Goal: Complete application form: Complete application form

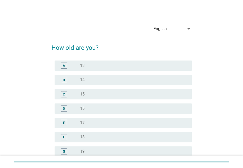
click at [117, 68] on div "radio_button_unchecked 13" at bounding box center [132, 65] width 104 height 5
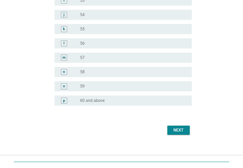
scroll to position [643, 0]
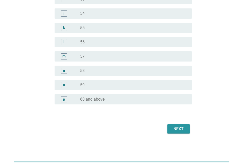
click at [176, 128] on div "Next" at bounding box center [179, 129] width 14 height 6
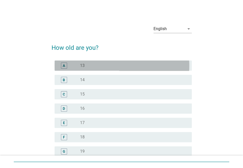
click at [96, 67] on div "radio_button_unchecked 13" at bounding box center [132, 65] width 104 height 5
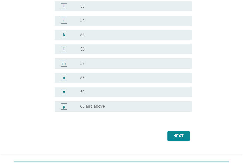
scroll to position [643, 0]
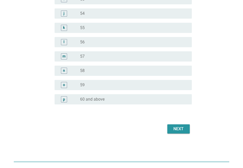
click at [178, 126] on div "Next" at bounding box center [179, 129] width 14 height 6
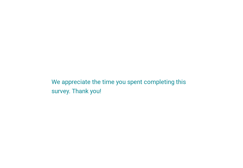
scroll to position [0, 0]
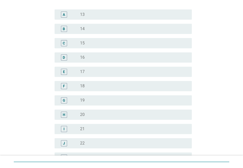
click at [104, 87] on div "radio_button_unchecked 18" at bounding box center [132, 86] width 104 height 5
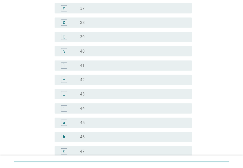
scroll to position [409, 0]
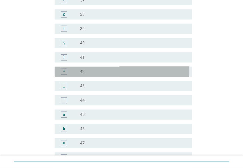
click at [110, 74] on div "radio_button_unchecked 42" at bounding box center [132, 71] width 104 height 5
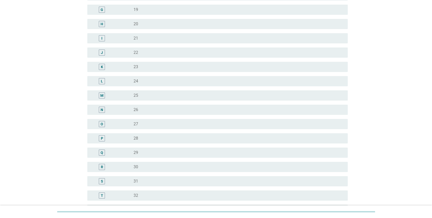
scroll to position [179, 0]
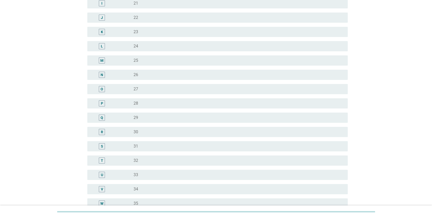
click at [170, 116] on div "radio_button_unchecked 29" at bounding box center [237, 117] width 206 height 5
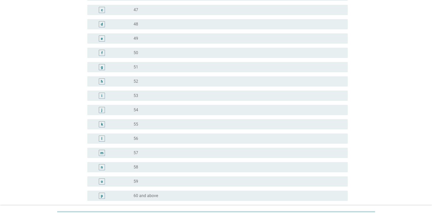
scroll to position [593, 0]
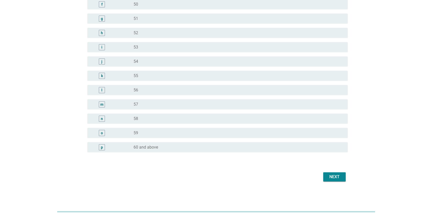
click at [243, 168] on div "Next" at bounding box center [335, 177] width 14 height 6
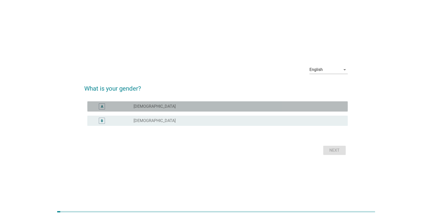
click at [182, 107] on div "radio_button_unchecked Male" at bounding box center [237, 106] width 206 height 5
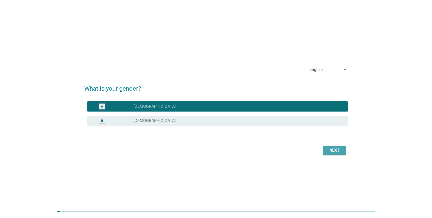
click at [243, 152] on div "Next" at bounding box center [335, 150] width 14 height 6
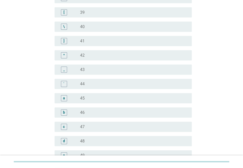
scroll to position [434, 0]
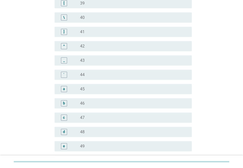
click at [114, 77] on div "radio_button_unchecked 44" at bounding box center [132, 74] width 104 height 5
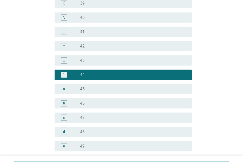
scroll to position [643, 0]
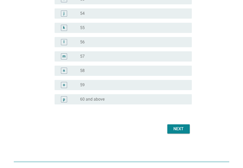
click at [173, 126] on div "Next" at bounding box center [179, 129] width 14 height 6
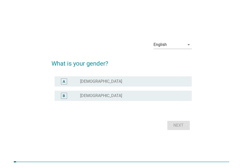
click at [99, 99] on div "B radio_button_unchecked Female" at bounding box center [123, 96] width 137 height 10
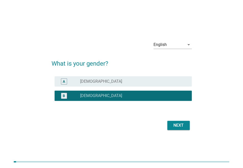
click at [175, 125] on div "Next" at bounding box center [179, 125] width 14 height 6
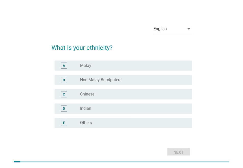
click at [107, 97] on div "radio_button_unchecked Chinese" at bounding box center [132, 94] width 104 height 5
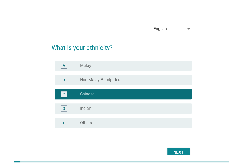
click at [179, 152] on div "Next" at bounding box center [179, 152] width 14 height 6
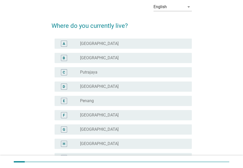
scroll to position [51, 0]
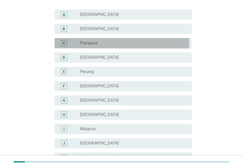
click at [107, 46] on div "radio_button_unchecked Putrajaya" at bounding box center [132, 43] width 104 height 5
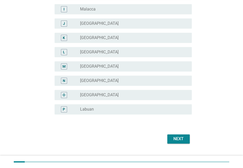
scroll to position [185, 0]
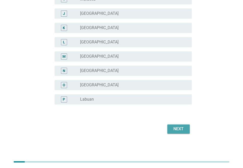
click at [175, 126] on div "Next" at bounding box center [179, 129] width 14 height 6
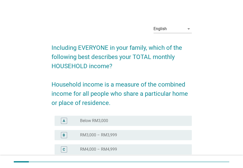
scroll to position [77, 0]
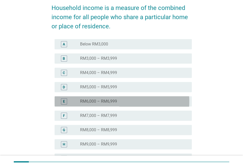
click at [127, 103] on div "radio_button_unchecked RM6,000 – RM6,999" at bounding box center [132, 101] width 104 height 5
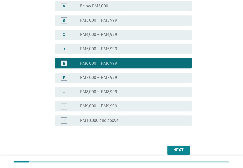
scroll to position [140, 0]
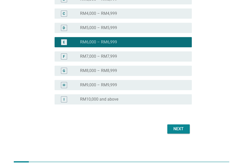
click at [177, 129] on div "Next" at bounding box center [179, 129] width 14 height 6
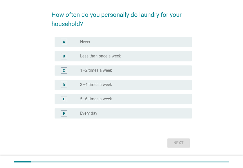
scroll to position [51, 0]
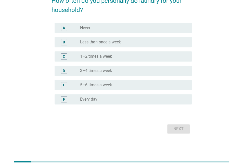
click at [120, 69] on div "radio_button_unchecked 3–4 times a week" at bounding box center [132, 70] width 104 height 5
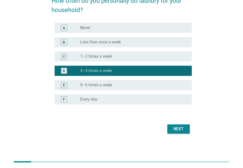
click at [178, 127] on div "Next" at bounding box center [179, 129] width 14 height 6
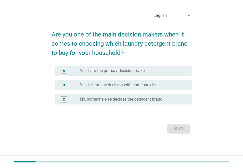
scroll to position [0, 0]
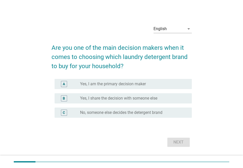
click at [138, 87] on label "Yes, I am the primary decision maker" at bounding box center [113, 84] width 66 height 5
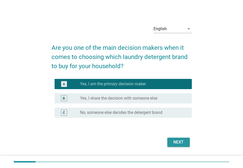
click at [173, 144] on div "Next" at bounding box center [179, 142] width 14 height 6
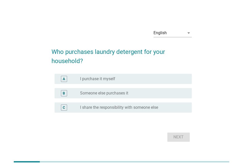
click at [112, 80] on label "I purchase it myself" at bounding box center [97, 78] width 35 height 5
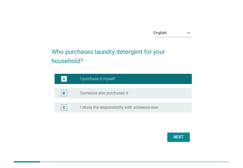
click at [178, 138] on div "Next" at bounding box center [179, 137] width 14 height 6
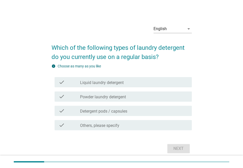
click at [110, 84] on label "Liquid laundry detergent" at bounding box center [102, 82] width 44 height 5
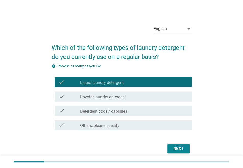
click at [114, 98] on label "Powder laundry detergent" at bounding box center [103, 97] width 46 height 5
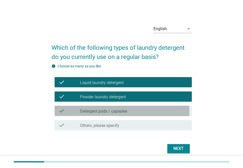
click at [104, 112] on label "Detergent pods / capsules" at bounding box center [103, 111] width 47 height 5
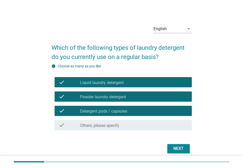
click at [181, 152] on div "Next" at bounding box center [179, 149] width 14 height 6
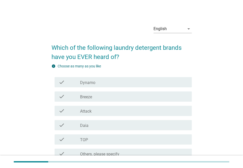
click at [119, 85] on div "check_box_outline_blank Dynamo" at bounding box center [134, 82] width 108 height 6
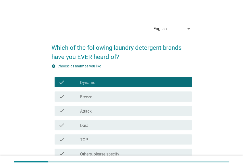
click at [115, 127] on div "check_box_outline_blank Daia" at bounding box center [134, 125] width 108 height 6
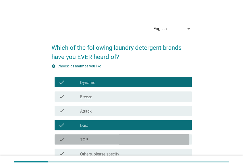
click at [114, 139] on div "check_box_outline_blank TOP" at bounding box center [134, 139] width 108 height 6
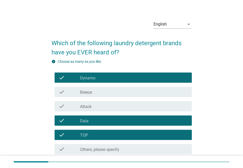
scroll to position [52, 0]
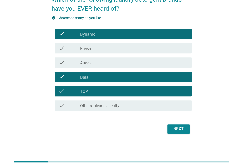
click at [176, 126] on div "Next" at bounding box center [179, 129] width 14 height 6
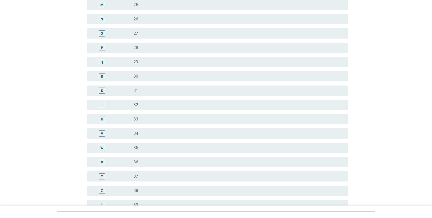
scroll to position [307, 0]
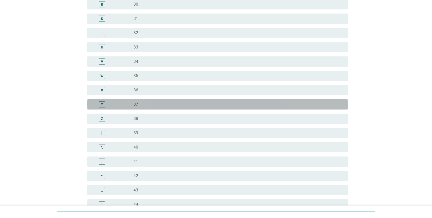
click at [170, 104] on div "radio_button_unchecked 37" at bounding box center [237, 104] width 206 height 5
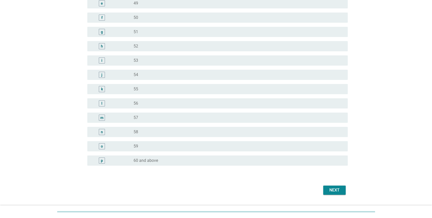
scroll to position [593, 0]
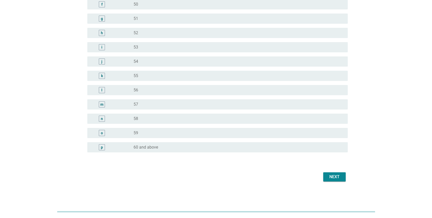
click at [243, 168] on div "Next" at bounding box center [335, 177] width 14 height 6
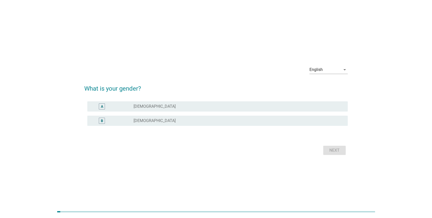
click at [149, 120] on div "radio_button_unchecked [DEMOGRAPHIC_DATA]" at bounding box center [237, 120] width 206 height 5
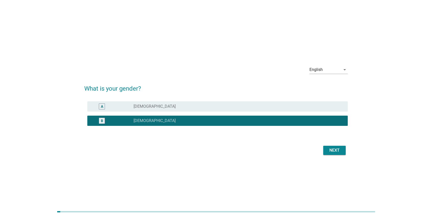
click at [243, 150] on div "Next" at bounding box center [335, 150] width 14 height 6
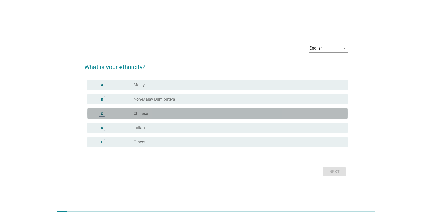
click at [154, 115] on div "radio_button_unchecked Chinese" at bounding box center [237, 113] width 206 height 5
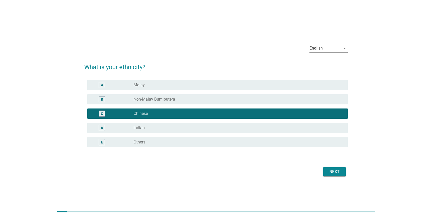
click at [243, 168] on div "Next" at bounding box center [335, 172] width 14 height 6
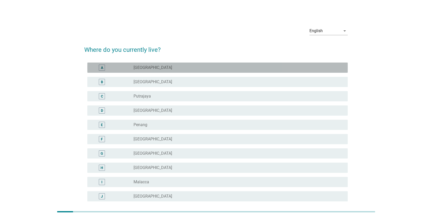
click at [163, 66] on div "radio_button_unchecked [GEOGRAPHIC_DATA]" at bounding box center [237, 67] width 206 height 5
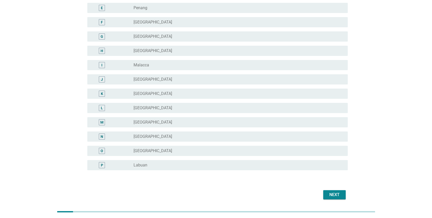
scroll to position [135, 0]
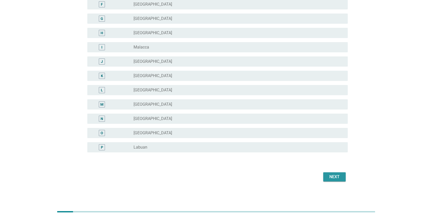
click at [243, 168] on div "Next" at bounding box center [335, 177] width 14 height 6
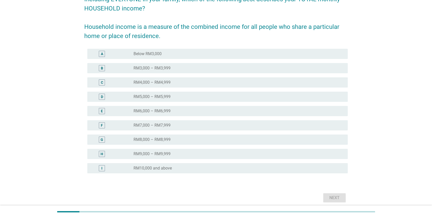
scroll to position [51, 0]
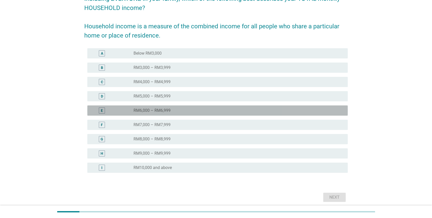
drag, startPoint x: 172, startPoint y: 110, endPoint x: 211, endPoint y: 132, distance: 44.6
click at [171, 110] on div "radio_button_unchecked RM6,000 – RM6,999" at bounding box center [237, 110] width 206 height 5
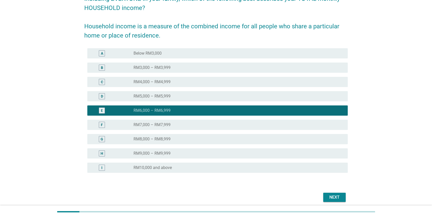
click at [243, 168] on div "Next" at bounding box center [335, 197] width 14 height 6
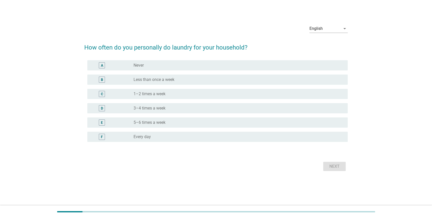
scroll to position [0, 0]
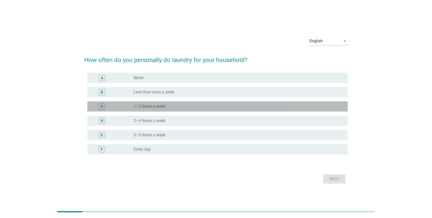
click at [178, 107] on div "radio_button_unchecked 1–2 times a week" at bounding box center [237, 106] width 206 height 5
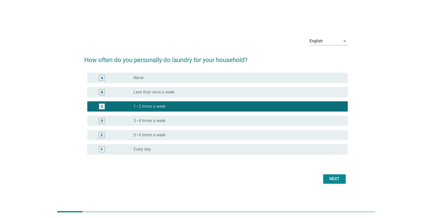
click at [243, 168] on div "Next" at bounding box center [335, 179] width 14 height 6
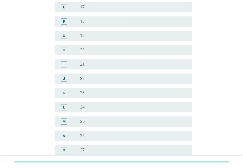
scroll to position [204, 0]
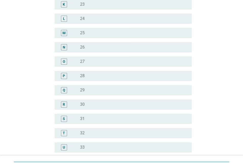
click at [116, 105] on div "radio_button_unchecked 30" at bounding box center [132, 104] width 104 height 5
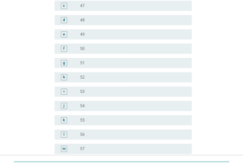
scroll to position [643, 0]
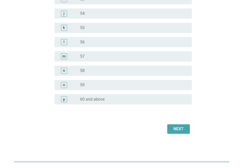
click at [175, 126] on div "Next" at bounding box center [179, 129] width 14 height 6
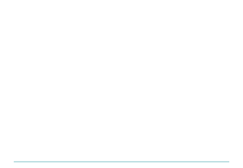
scroll to position [0, 0]
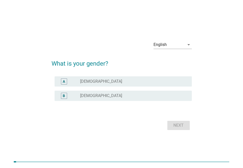
click at [129, 95] on div "radio_button_unchecked [DEMOGRAPHIC_DATA]" at bounding box center [132, 95] width 104 height 5
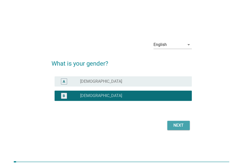
click at [178, 124] on div "Next" at bounding box center [179, 125] width 14 height 6
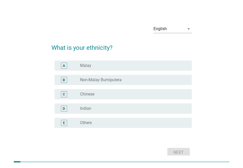
click at [104, 95] on div "radio_button_unchecked Chinese" at bounding box center [132, 94] width 104 height 5
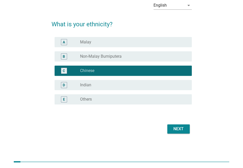
scroll to position [28, 0]
click at [178, 126] on div "Next" at bounding box center [179, 129] width 14 height 6
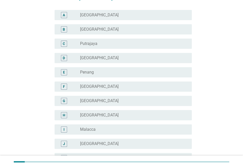
scroll to position [51, 0]
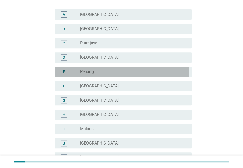
click at [112, 74] on div "radio_button_unchecked Penang" at bounding box center [132, 71] width 104 height 5
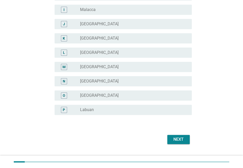
scroll to position [185, 0]
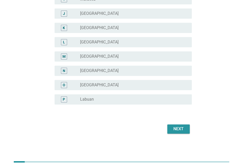
click at [178, 127] on div "Next" at bounding box center [179, 129] width 14 height 6
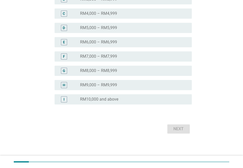
scroll to position [0, 0]
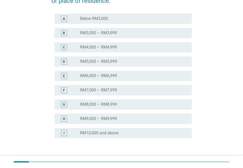
drag, startPoint x: 125, startPoint y: 90, endPoint x: 148, endPoint y: 99, distance: 24.5
click at [124, 90] on div "radio_button_unchecked RM7,000 – RM7,999" at bounding box center [132, 90] width 104 height 5
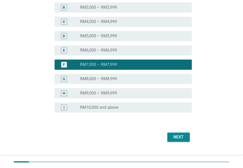
scroll to position [140, 0]
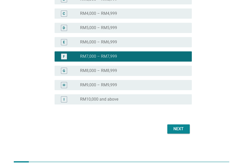
click at [183, 126] on div "Next" at bounding box center [179, 129] width 14 height 6
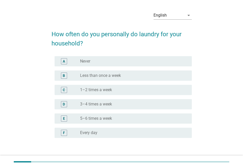
scroll to position [51, 0]
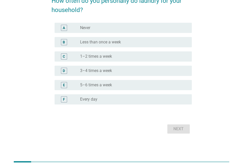
drag, startPoint x: 122, startPoint y: 84, endPoint x: 133, endPoint y: 87, distance: 11.6
click at [122, 84] on div "radio_button_unchecked 5–6 times a week" at bounding box center [132, 85] width 104 height 5
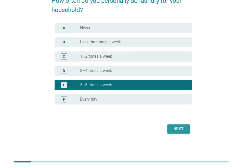
click at [177, 126] on div "Next" at bounding box center [179, 129] width 14 height 6
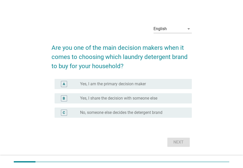
click at [112, 86] on label "Yes, I am the primary decision maker" at bounding box center [113, 84] width 66 height 5
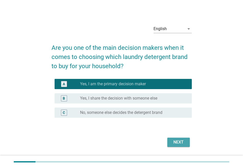
click at [173, 142] on div "Next" at bounding box center [179, 142] width 14 height 6
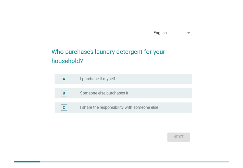
click at [113, 78] on label "I purchase it myself" at bounding box center [97, 78] width 35 height 5
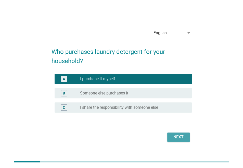
click at [179, 135] on div "Next" at bounding box center [179, 137] width 14 height 6
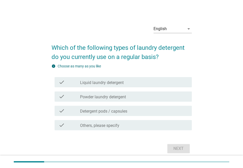
click at [117, 83] on label "Liquid laundry detergent" at bounding box center [102, 82] width 44 height 5
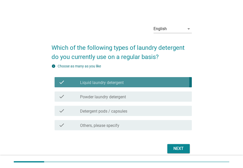
click at [112, 100] on label "Powder laundry detergent" at bounding box center [103, 97] width 46 height 5
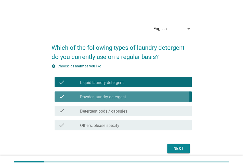
click at [112, 111] on label "Detergent pods / capsules" at bounding box center [103, 111] width 47 height 5
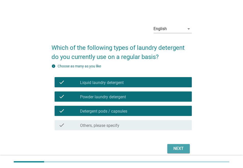
click at [176, 152] on div "Next" at bounding box center [179, 149] width 14 height 6
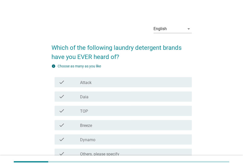
click at [109, 84] on div "check_box_outline_blank Attack" at bounding box center [134, 82] width 108 height 6
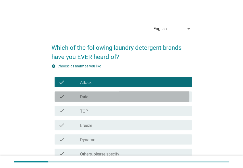
click at [109, 99] on div "check_box_outline_blank Daia" at bounding box center [134, 97] width 108 height 6
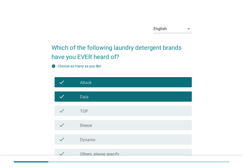
click at [109, 112] on div "check_box_outline_blank TOP" at bounding box center [134, 111] width 108 height 6
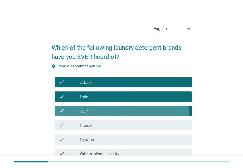
click at [111, 128] on div "check_box_outline_blank Breeze" at bounding box center [134, 125] width 108 height 6
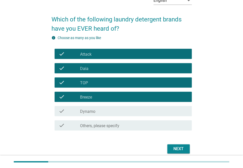
scroll to position [51, 0]
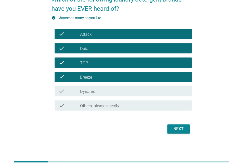
click at [111, 92] on div "check_box_outline_blank Dynamo" at bounding box center [134, 91] width 108 height 6
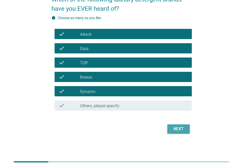
click at [175, 126] on div "Next" at bounding box center [179, 129] width 14 height 6
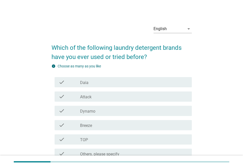
click at [122, 83] on div "check_box_outline_blank Daia" at bounding box center [134, 82] width 108 height 6
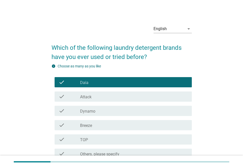
click at [116, 100] on div "check_box_outline_blank Attack" at bounding box center [134, 97] width 108 height 6
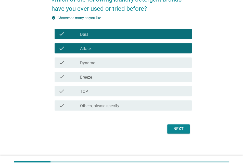
scroll to position [52, 0]
click at [182, 126] on div "Next" at bounding box center [179, 129] width 14 height 6
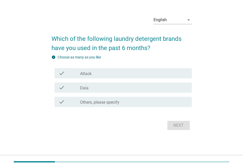
scroll to position [0, 0]
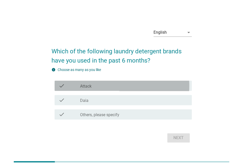
click at [115, 86] on div "check_box Attack" at bounding box center [134, 86] width 108 height 6
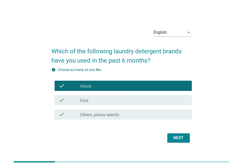
click at [115, 97] on div "check check_box Daia" at bounding box center [123, 100] width 137 height 10
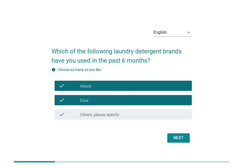
click at [172, 137] on div "Next" at bounding box center [179, 138] width 14 height 6
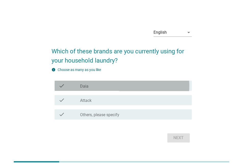
click at [121, 85] on div "check_box Daia" at bounding box center [134, 86] width 108 height 6
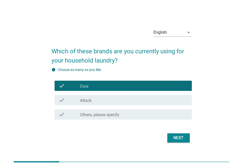
click at [118, 99] on div "check_box Attack" at bounding box center [134, 100] width 108 height 6
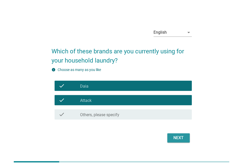
drag, startPoint x: 174, startPoint y: 135, endPoint x: 171, endPoint y: 133, distance: 3.6
click at [174, 135] on div "Next" at bounding box center [179, 138] width 14 height 6
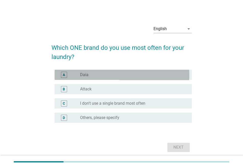
click at [107, 73] on div "A radio_button_unchecked Daia" at bounding box center [123, 75] width 137 height 10
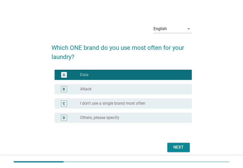
click at [109, 89] on div "radio_button_unchecked Attack" at bounding box center [132, 89] width 104 height 5
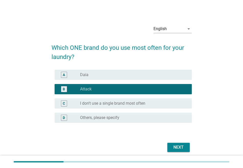
click at [176, 149] on div "Next" at bounding box center [179, 147] width 14 height 6
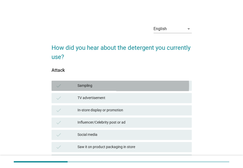
click at [129, 89] on div "Sampling" at bounding box center [133, 86] width 110 height 6
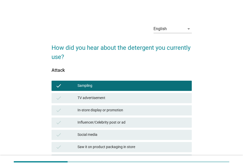
click at [129, 103] on div "check TV advertisement" at bounding box center [122, 98] width 141 height 10
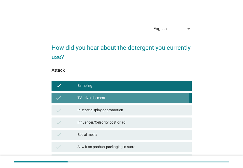
click at [131, 113] on div "In-store display or promotion" at bounding box center [133, 110] width 110 height 6
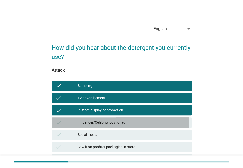
click at [133, 126] on div "Influencer/Celebrity post or ad" at bounding box center [133, 123] width 110 height 6
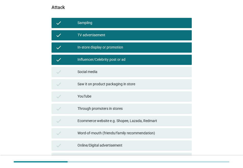
scroll to position [128, 0]
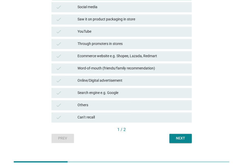
click at [179, 140] on div "Next" at bounding box center [181, 138] width 14 height 5
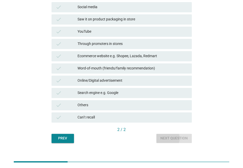
scroll to position [0, 0]
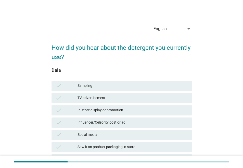
drag, startPoint x: 121, startPoint y: 112, endPoint x: 120, endPoint y: 119, distance: 7.0
click at [120, 112] on div "In-store display or promotion" at bounding box center [133, 110] width 110 height 6
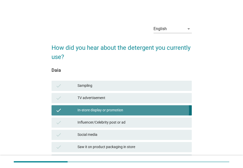
click at [120, 125] on div "Influencer/Celebrity post or ad" at bounding box center [133, 123] width 110 height 6
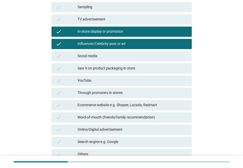
scroll to position [140, 0]
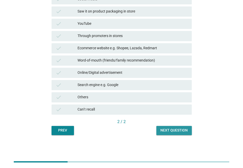
click at [173, 128] on div "Next question" at bounding box center [174, 130] width 27 height 5
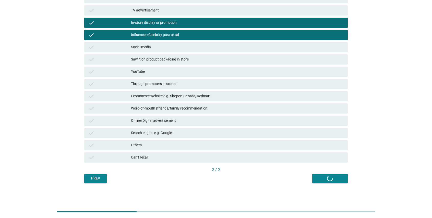
scroll to position [0, 0]
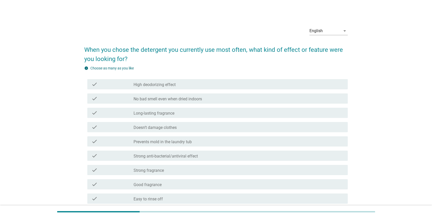
click at [201, 104] on div "check check_box_outline_blank No bad smell even when dried indoors" at bounding box center [216, 98] width 264 height 14
drag, startPoint x: 205, startPoint y: 123, endPoint x: 205, endPoint y: 127, distance: 4.1
click at [205, 123] on div "check check_box_outline_blank Doesn’t damage clothes" at bounding box center [217, 127] width 261 height 10
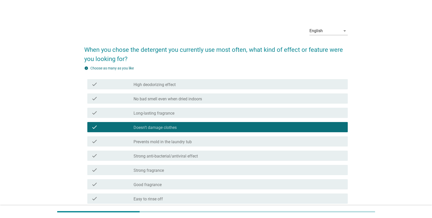
click at [204, 136] on div "check check_box_outline_blank Prevents mold in the laundry tub" at bounding box center [216, 141] width 264 height 14
click at [216, 142] on div "check_box_outline_blank Prevents mold in the laundry tub" at bounding box center [239, 141] width 210 height 6
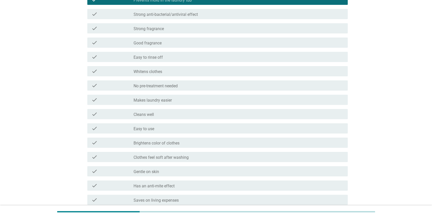
scroll to position [203, 0]
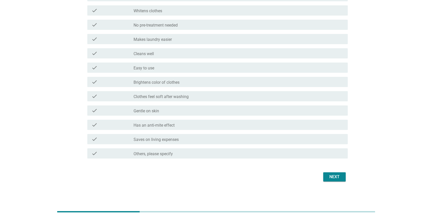
click at [243, 168] on div "Next" at bounding box center [335, 177] width 14 height 6
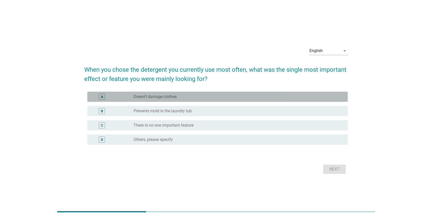
click at [208, 100] on div "A radio_button_unchecked Doesn’t damage clothes" at bounding box center [217, 97] width 261 height 10
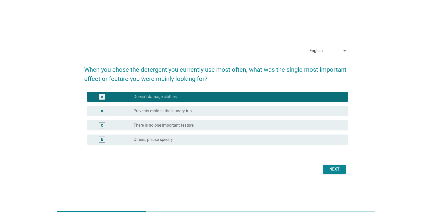
click at [243, 168] on div "Next" at bounding box center [335, 169] width 14 height 6
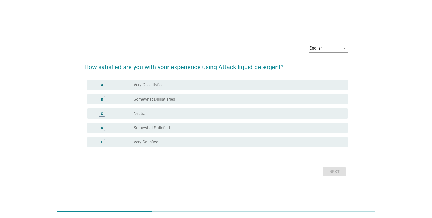
click at [184, 103] on div "B radio_button_unchecked Somewhat Dissatisfied" at bounding box center [217, 99] width 261 height 10
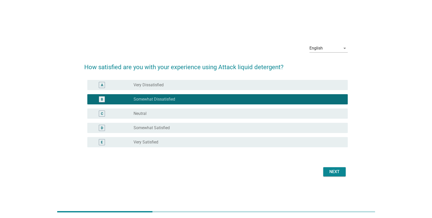
click at [186, 111] on div "radio_button_unchecked Neutral" at bounding box center [239, 114] width 210 height 6
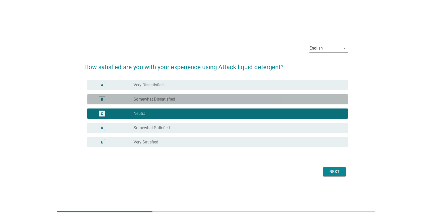
click at [223, 101] on div "radio_button_unchecked Somewhat Dissatisfied" at bounding box center [237, 99] width 206 height 5
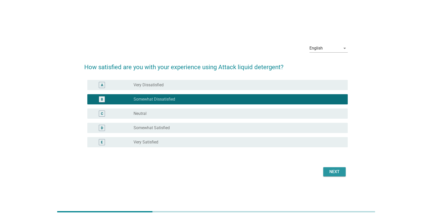
click at [243, 168] on div "Next" at bounding box center [335, 172] width 14 height 6
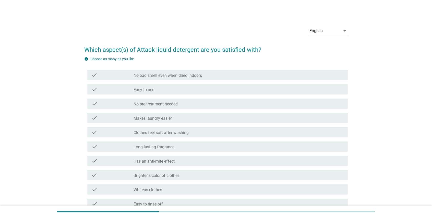
click at [173, 77] on label "No bad smell even when dried indoors" at bounding box center [168, 75] width 68 height 5
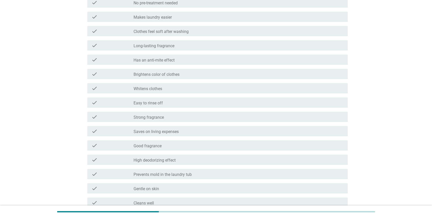
scroll to position [204, 0]
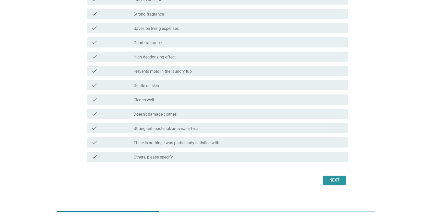
click at [243, 168] on div "Next" at bounding box center [335, 180] width 14 height 6
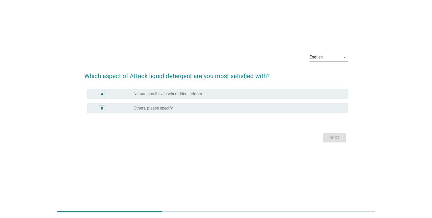
scroll to position [0, 0]
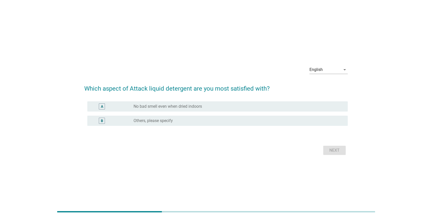
click at [183, 106] on label "No bad smell even when dried indoors" at bounding box center [168, 106] width 68 height 5
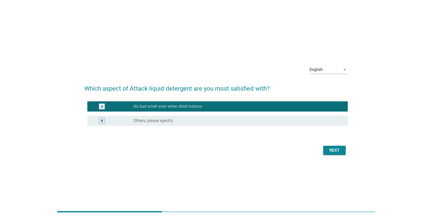
click at [243, 151] on div "Next" at bounding box center [335, 150] width 14 height 6
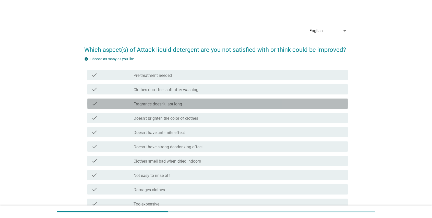
click at [186, 102] on div "check_box_outline_blank Fragrance doesn't last long" at bounding box center [239, 104] width 210 height 6
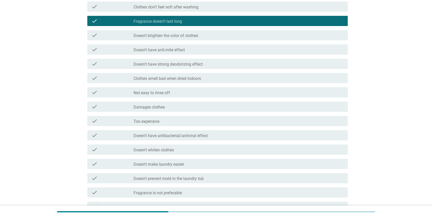
scroll to position [204, 0]
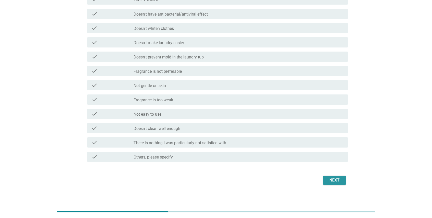
drag, startPoint x: 333, startPoint y: 178, endPoint x: 326, endPoint y: 172, distance: 9.1
click at [243, 168] on div "Next" at bounding box center [335, 180] width 14 height 6
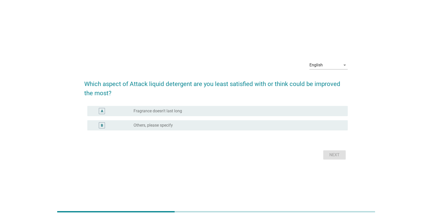
click at [160, 110] on label "Fragrance doesn't last long" at bounding box center [158, 111] width 49 height 5
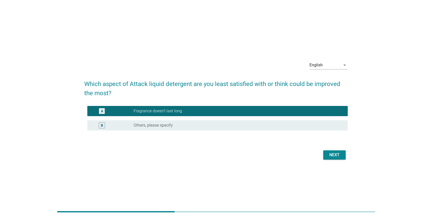
click at [243, 155] on div "Next" at bounding box center [335, 155] width 14 height 6
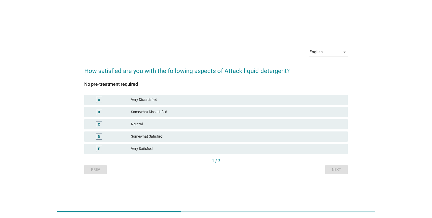
click at [169, 101] on div "Very Dissatisfied" at bounding box center [237, 100] width 213 height 6
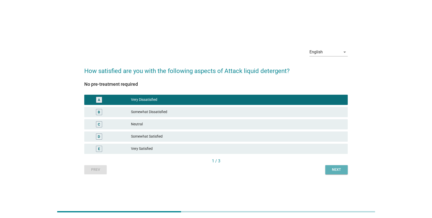
click at [243, 167] on button "Next" at bounding box center [337, 169] width 22 height 9
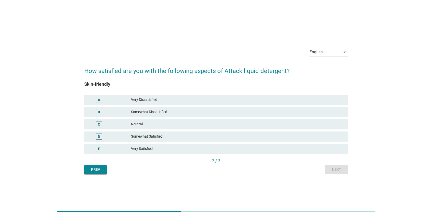
click at [215, 114] on div "Somewhat Dissatisfied" at bounding box center [237, 112] width 213 height 6
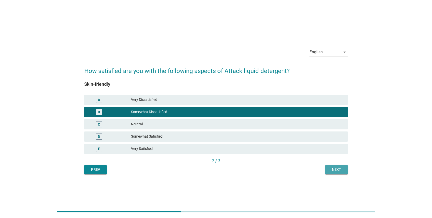
click at [243, 168] on div "Next" at bounding box center [337, 169] width 14 height 5
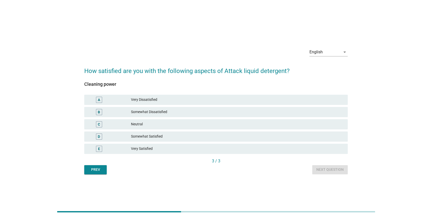
drag, startPoint x: 196, startPoint y: 122, endPoint x: 204, endPoint y: 126, distance: 8.2
click at [196, 123] on div "Neutral" at bounding box center [237, 124] width 213 height 6
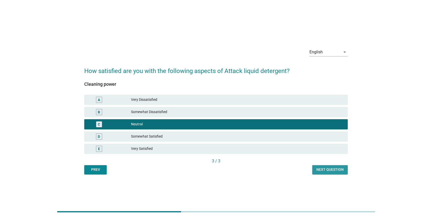
drag, startPoint x: 327, startPoint y: 169, endPoint x: 326, endPoint y: 173, distance: 4.8
click at [243, 168] on div "Next question" at bounding box center [330, 169] width 27 height 5
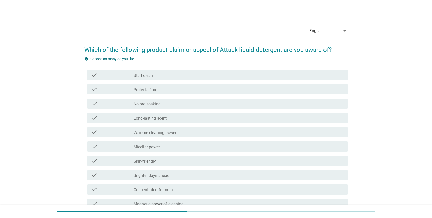
click at [195, 101] on div "check_box_outline_blank No pre-soaking" at bounding box center [239, 104] width 210 height 6
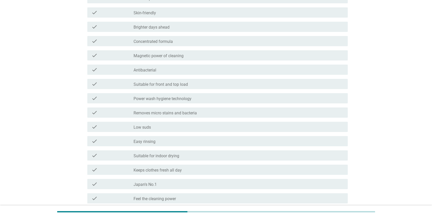
scroll to position [222, 0]
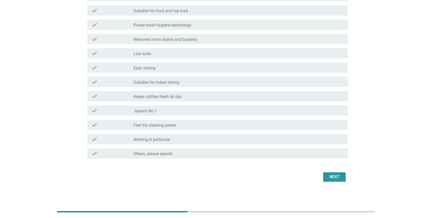
click at [243, 168] on div "Next" at bounding box center [335, 177] width 14 height 6
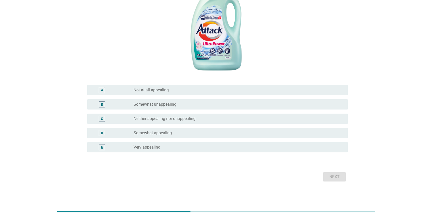
scroll to position [0, 0]
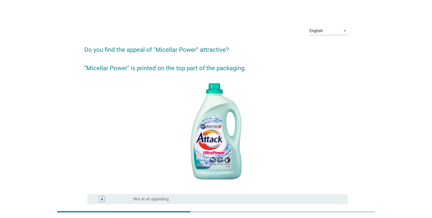
click at [179, 168] on div "radio_button_unchecked Somewhat unappealing" at bounding box center [237, 213] width 206 height 5
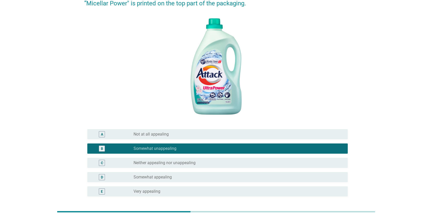
scroll to position [102, 0]
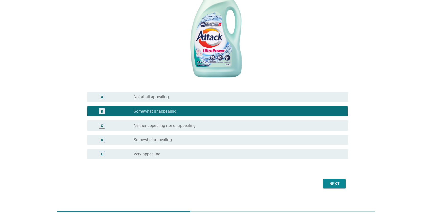
click at [202, 123] on div "radio_button_unchecked Neither appealing nor unappealing" at bounding box center [237, 125] width 206 height 5
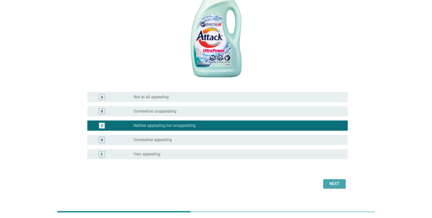
click at [243, 168] on div "Next" at bounding box center [335, 184] width 14 height 6
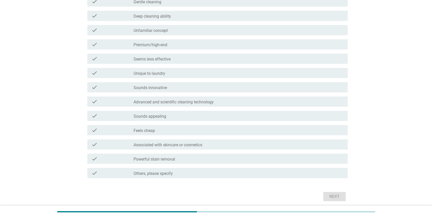
scroll to position [0, 0]
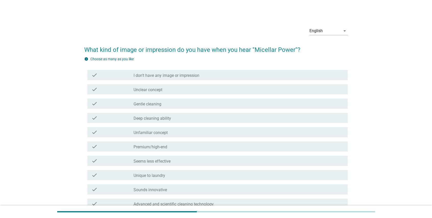
click at [220, 125] on div "check check_box_outline_blank Deep cleaning ability" at bounding box center [216, 118] width 264 height 14
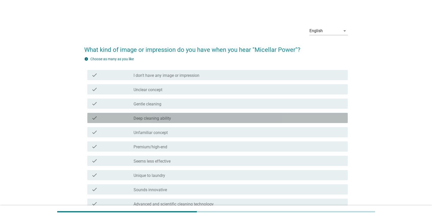
click at [226, 114] on div "check check_box_outline_blank Deep cleaning ability" at bounding box center [217, 118] width 261 height 10
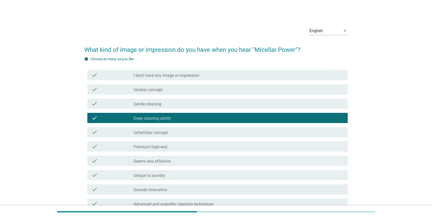
click at [226, 134] on div "check_box_outline_blank Unfamiliar concept" at bounding box center [239, 132] width 210 height 6
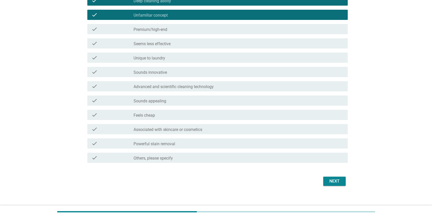
scroll to position [122, 0]
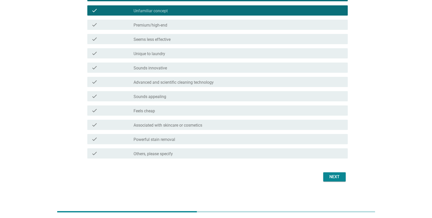
click at [243, 168] on div "Next" at bounding box center [335, 177] width 14 height 6
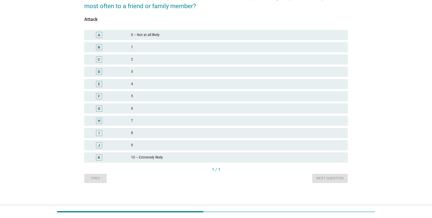
scroll to position [0, 0]
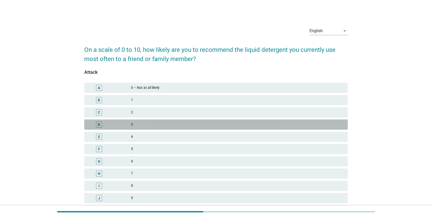
click at [194, 127] on div "3" at bounding box center [237, 125] width 213 height 6
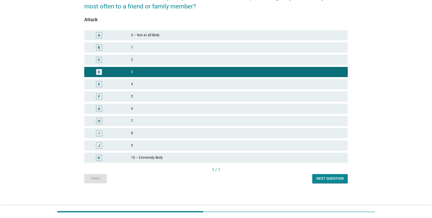
scroll to position [53, 0]
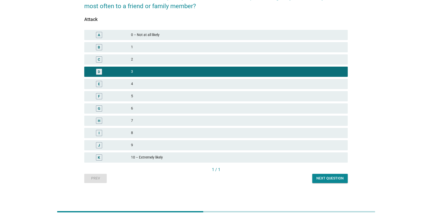
click at [243, 168] on div "Next question" at bounding box center [330, 178] width 27 height 5
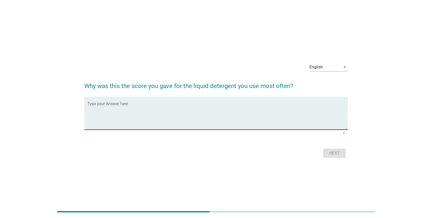
click at [210, 106] on textarea "Type your Answer here" at bounding box center [217, 116] width 261 height 27
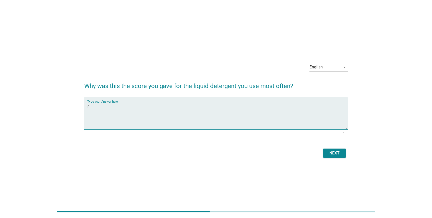
type textarea "f"
click at [243, 157] on button "Next" at bounding box center [334, 153] width 22 height 9
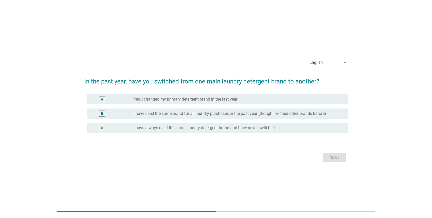
click at [227, 115] on label "I have used the same brand for all laundry purchases in the past year (though I…" at bounding box center [230, 113] width 193 height 5
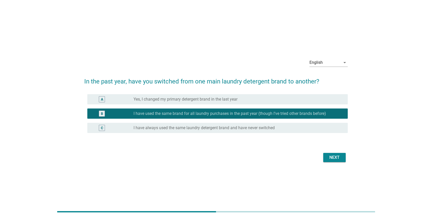
drag, startPoint x: 230, startPoint y: 100, endPoint x: 233, endPoint y: 102, distance: 3.5
click at [230, 100] on label "Yes, I changed my primary detergent brand in the last year" at bounding box center [186, 99] width 104 height 5
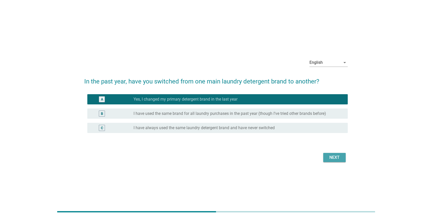
click at [243, 156] on div "Next" at bounding box center [335, 158] width 14 height 6
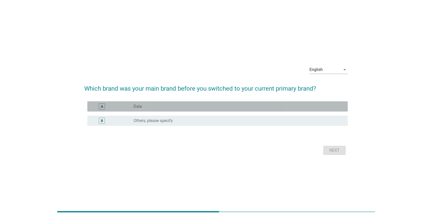
click at [158, 106] on div "radio_button_unchecked Daia" at bounding box center [237, 106] width 206 height 5
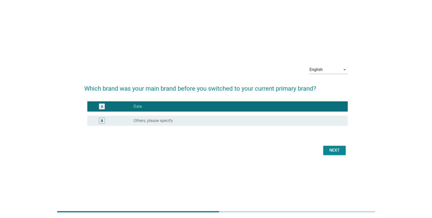
click at [243, 150] on div "Next" at bounding box center [335, 150] width 14 height 6
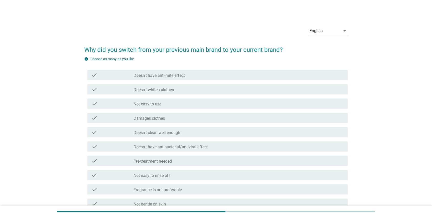
click at [167, 75] on label "Doesn't have anti-mite effect" at bounding box center [159, 75] width 51 height 5
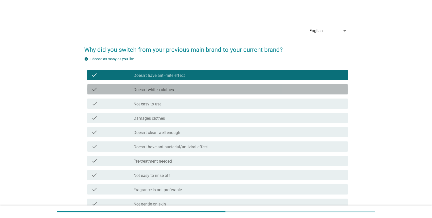
drag, startPoint x: 176, startPoint y: 91, endPoint x: 176, endPoint y: 97, distance: 5.1
click at [176, 91] on div "check_box_outline_blank Doesn't whiten clothes" at bounding box center [239, 89] width 210 height 6
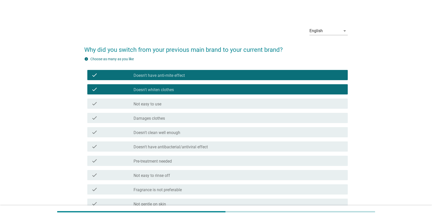
click at [176, 103] on div "check_box_outline_blank Not easy to use" at bounding box center [239, 104] width 210 height 6
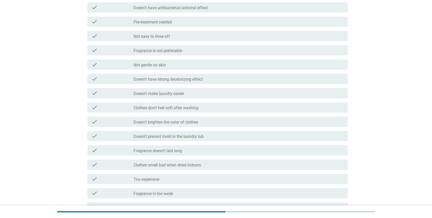
scroll to position [208, 0]
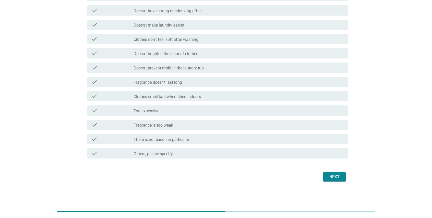
click at [243, 168] on div "Next" at bounding box center [335, 177] width 14 height 6
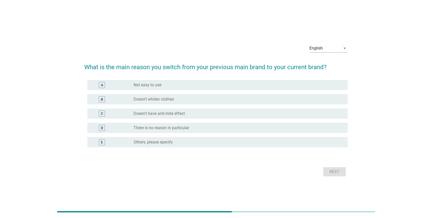
click at [171, 87] on div "radio_button_unchecked Not easy to use" at bounding box center [237, 85] width 206 height 5
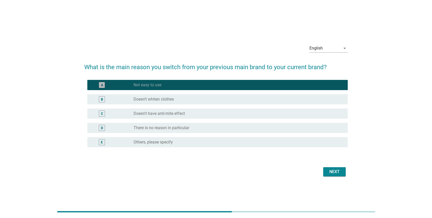
click at [170, 100] on label "Doesn't whiten clothes" at bounding box center [154, 99] width 40 height 5
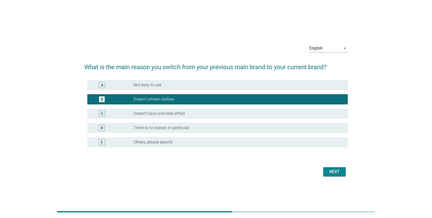
drag, startPoint x: 171, startPoint y: 111, endPoint x: 175, endPoint y: 113, distance: 4.3
click at [171, 111] on label "Doesn't have anti-mite effect" at bounding box center [159, 113] width 51 height 5
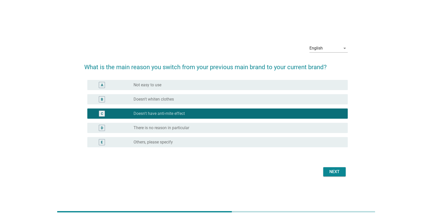
click at [243, 168] on div "Next" at bounding box center [335, 172] width 14 height 6
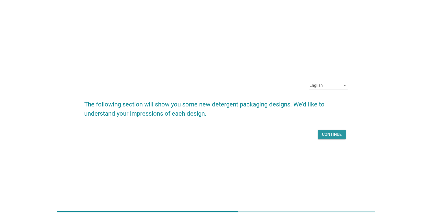
click at [243, 135] on div "Continue" at bounding box center [332, 135] width 20 height 6
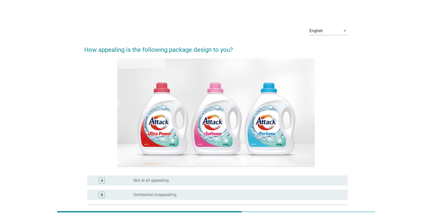
click at [177, 168] on div "radio_button_unchecked Somewhat unappealing" at bounding box center [237, 194] width 206 height 5
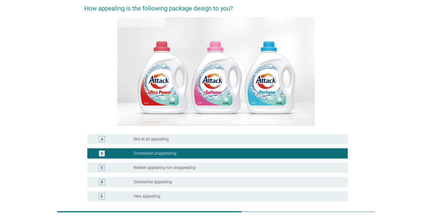
scroll to position [77, 0]
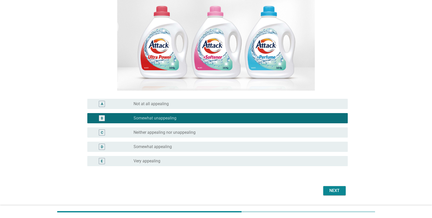
click at [243, 168] on div "Next" at bounding box center [335, 191] width 14 height 6
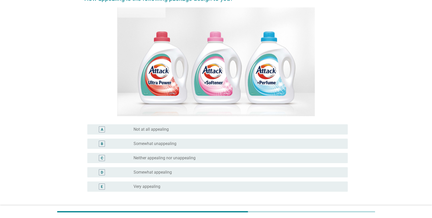
click at [201, 144] on div "radio_button_unchecked Somewhat unappealing" at bounding box center [237, 143] width 206 height 5
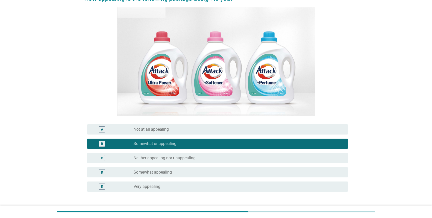
scroll to position [90, 0]
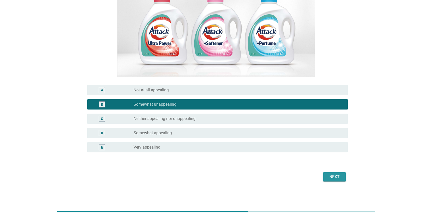
click at [243, 168] on div "Next" at bounding box center [335, 177] width 14 height 6
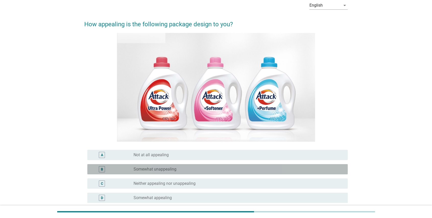
click at [181, 165] on div "B radio_button_unchecked Somewhat unappealing" at bounding box center [217, 169] width 261 height 10
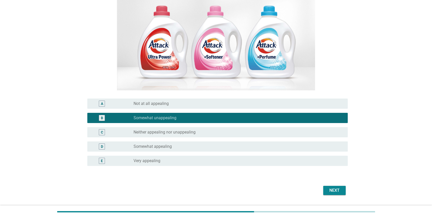
scroll to position [90, 0]
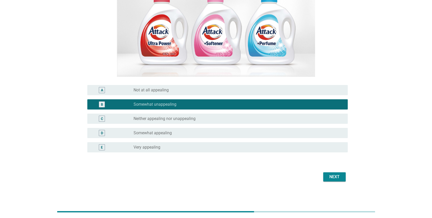
click at [243, 168] on div "Next" at bounding box center [335, 177] width 14 height 6
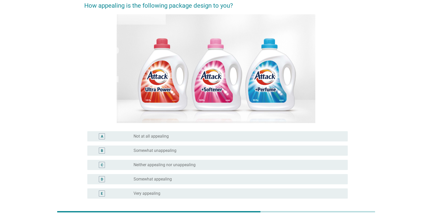
scroll to position [77, 0]
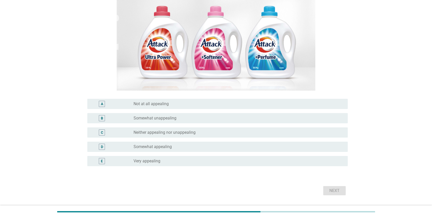
click at [204, 119] on div "radio_button_unchecked Somewhat unappealing" at bounding box center [237, 118] width 206 height 5
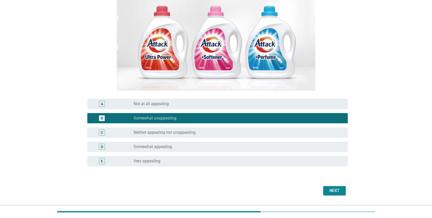
click at [243, 168] on div "Next" at bounding box center [335, 191] width 14 height 6
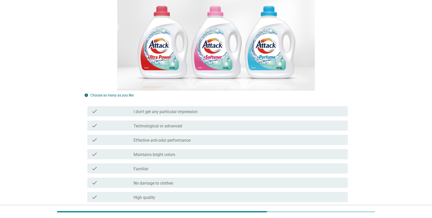
scroll to position [0, 0]
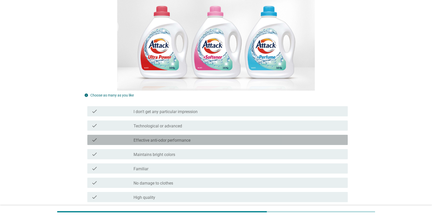
click at [187, 142] on label "Effective anti-odor performance" at bounding box center [162, 140] width 57 height 5
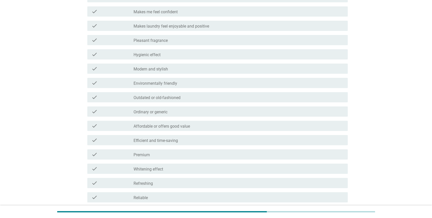
scroll to position [358, 0]
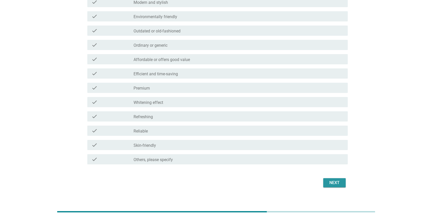
click at [243, 168] on div "Next" at bounding box center [335, 183] width 14 height 6
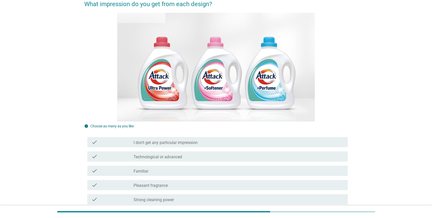
scroll to position [128, 0]
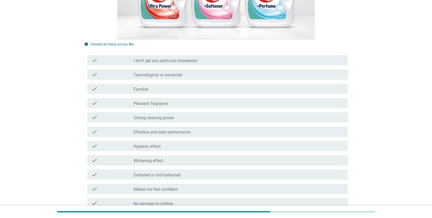
click at [162, 101] on label "Pleasant fragrance" at bounding box center [151, 103] width 34 height 5
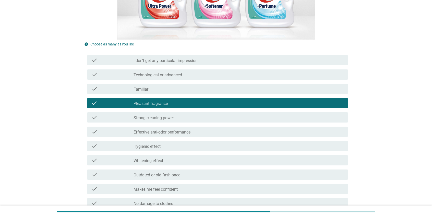
click at [168, 117] on label "Strong cleaning power" at bounding box center [154, 117] width 40 height 5
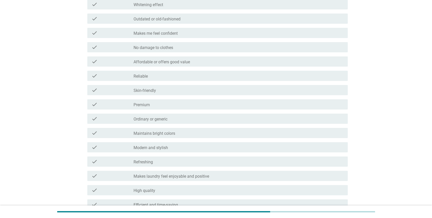
scroll to position [358, 0]
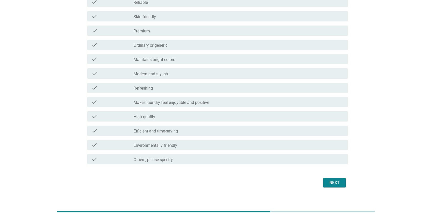
click at [243, 168] on div "Next" at bounding box center [335, 183] width 14 height 6
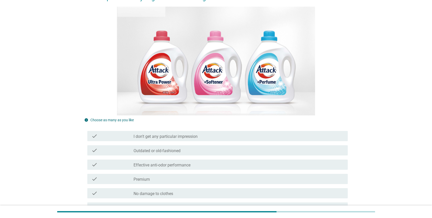
scroll to position [102, 0]
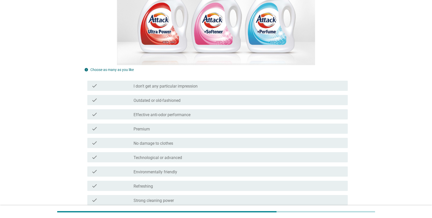
click at [174, 129] on div "check_box_outline_blank Premium" at bounding box center [239, 129] width 210 height 6
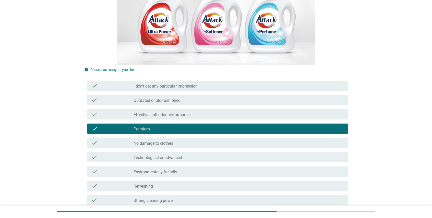
click at [202, 115] on div "check_box_outline_blank Effective anti-odor performance" at bounding box center [239, 114] width 210 height 6
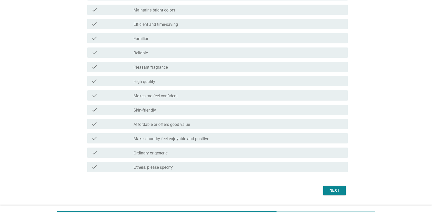
scroll to position [364, 0]
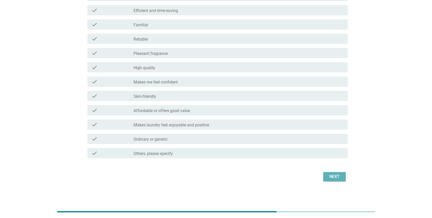
click at [243, 168] on div "Next" at bounding box center [335, 177] width 14 height 6
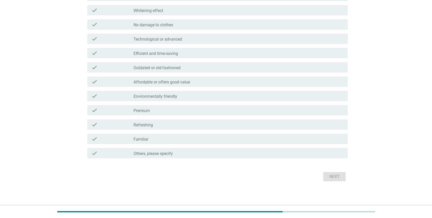
scroll to position [0, 0]
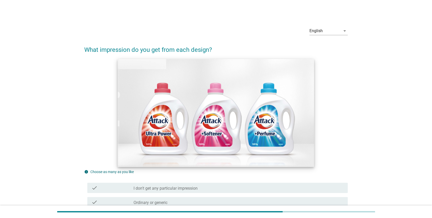
click at [172, 107] on img at bounding box center [216, 113] width 197 height 108
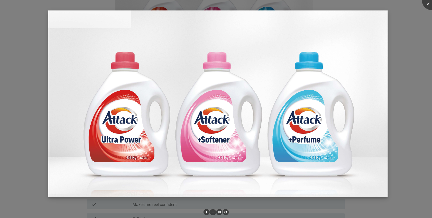
scroll to position [102, 0]
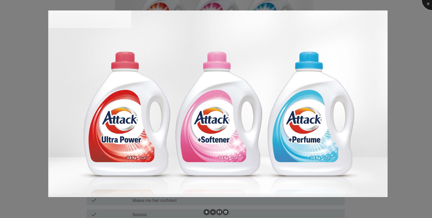
click at [243, 3] on div at bounding box center [432, 0] width 20 height 20
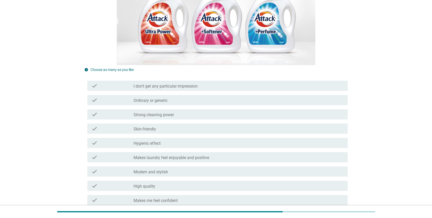
click at [184, 135] on div "check check_box_outline_blank Skin-friendly" at bounding box center [216, 129] width 264 height 14
click at [184, 146] on div "check check_box_outline_blank Hygienic effect" at bounding box center [217, 143] width 261 height 10
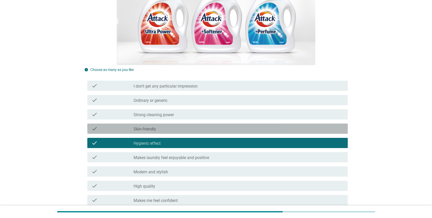
click at [193, 132] on div "check check_box_outline_blank Skin-friendly" at bounding box center [217, 129] width 261 height 10
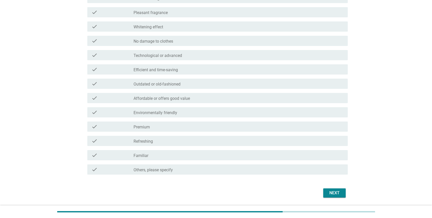
scroll to position [364, 0]
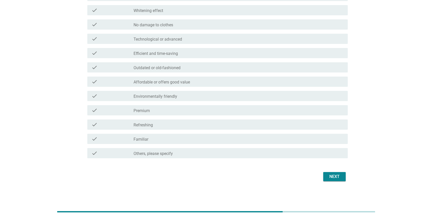
click at [243, 168] on div "Next" at bounding box center [335, 177] width 14 height 6
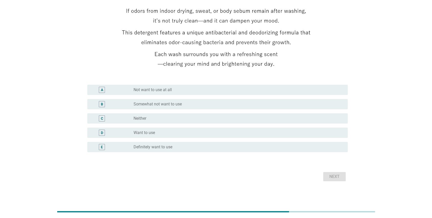
scroll to position [0, 0]
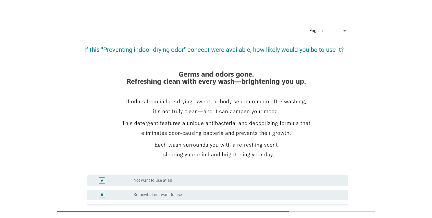
click at [191, 96] on img at bounding box center [216, 113] width 199 height 109
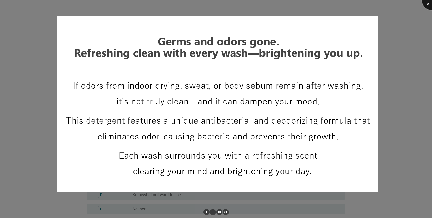
click at [243, 3] on div at bounding box center [432, 0] width 20 height 20
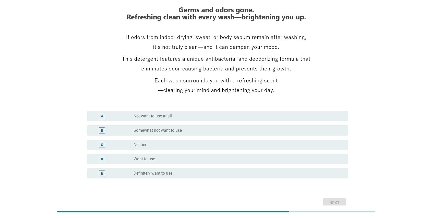
scroll to position [90, 0]
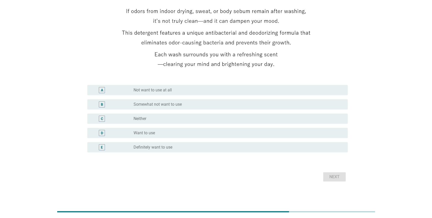
click at [178, 107] on label "Somewhat not want to use" at bounding box center [158, 104] width 48 height 5
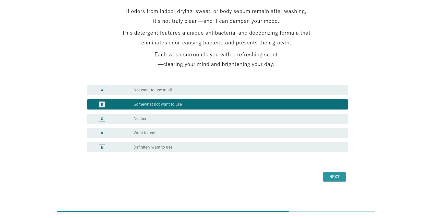
drag, startPoint x: 331, startPoint y: 176, endPoint x: 328, endPoint y: 178, distance: 4.1
click at [243, 168] on div "Next" at bounding box center [335, 177] width 14 height 6
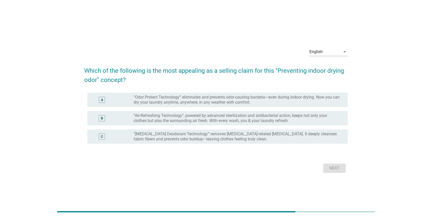
drag, startPoint x: 220, startPoint y: 111, endPoint x: 226, endPoint y: 115, distance: 7.5
click at [220, 110] on div "B radio_button_unchecked “Air-Refreshing Technology”, powered by advanced steri…" at bounding box center [216, 118] width 264 height 18
click at [243, 115] on label "“Air-Refreshing Technology”, powered by advanced sterilization and antibacteria…" at bounding box center [237, 118] width 206 height 10
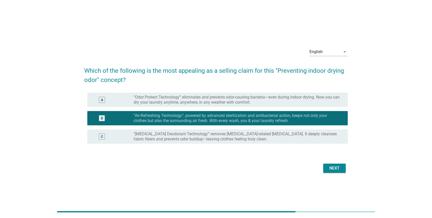
click at [243, 167] on div "Next" at bounding box center [335, 168] width 14 height 6
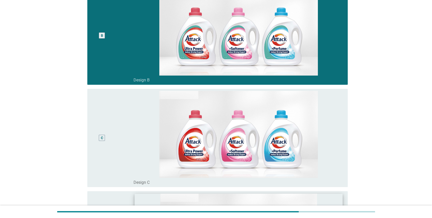
scroll to position [316, 0]
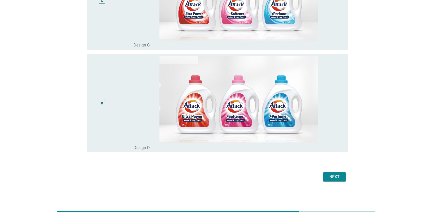
click at [243, 168] on div "Next" at bounding box center [335, 177] width 14 height 6
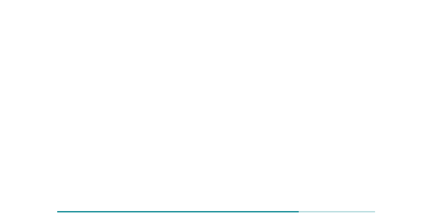
scroll to position [0, 0]
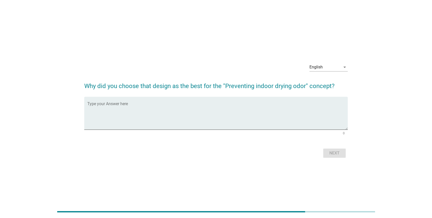
click at [243, 131] on div "Type your Answer here 0" at bounding box center [216, 117] width 264 height 40
click at [243, 118] on textarea "Type your Answer here" at bounding box center [217, 116] width 261 height 27
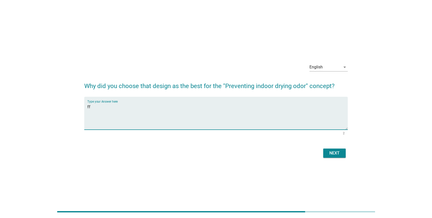
type textarea "ff"
click at [243, 152] on button "Next" at bounding box center [334, 153] width 22 height 9
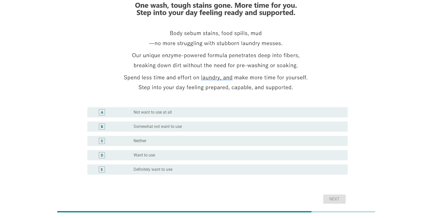
scroll to position [90, 0]
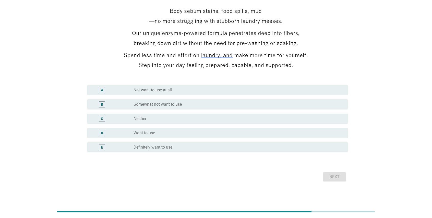
drag, startPoint x: 196, startPoint y: 107, endPoint x: 227, endPoint y: 116, distance: 32.1
click at [196, 107] on div "radio_button_unchecked Somewhat not want to use" at bounding box center [239, 104] width 210 height 6
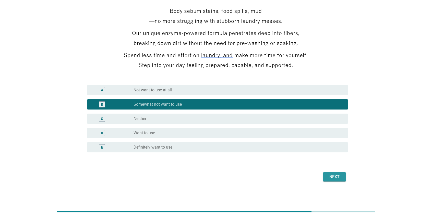
drag, startPoint x: 334, startPoint y: 176, endPoint x: 331, endPoint y: 177, distance: 3.5
click at [243, 168] on div "Next" at bounding box center [335, 177] width 14 height 6
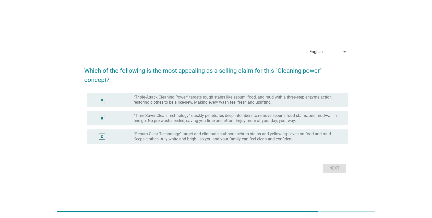
drag, startPoint x: 202, startPoint y: 103, endPoint x: 243, endPoint y: 113, distance: 42.6
click at [201, 103] on label "“Triple-Attack Cleaning Power” targets tough stains like sebum, food, and mud w…" at bounding box center [237, 100] width 206 height 10
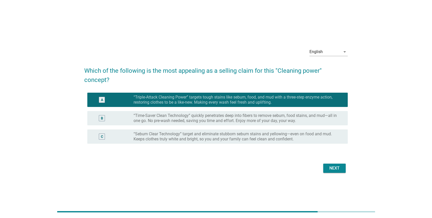
click at [243, 168] on div "Next" at bounding box center [335, 168] width 14 height 6
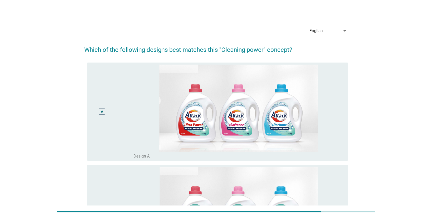
scroll to position [128, 0]
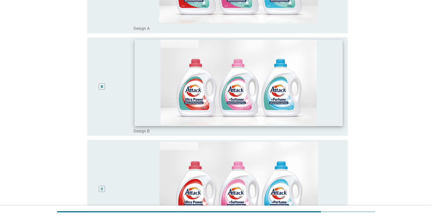
click at [233, 114] on img at bounding box center [239, 83] width 208 height 86
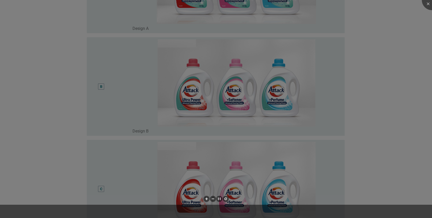
scroll to position [304, 0]
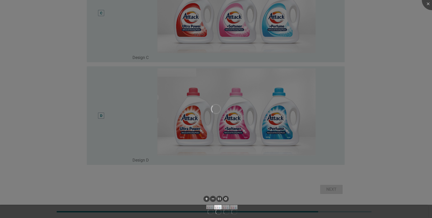
click at [243, 88] on div at bounding box center [216, 109] width 432 height 218
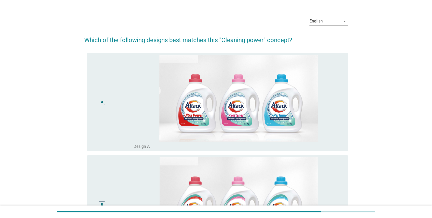
click at [243, 167] on img at bounding box center [239, 200] width 210 height 87
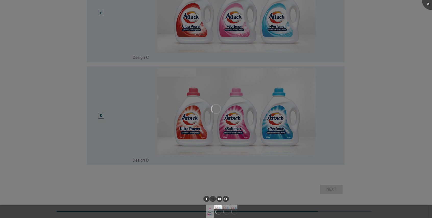
click at [243, 141] on div at bounding box center [216, 109] width 432 height 218
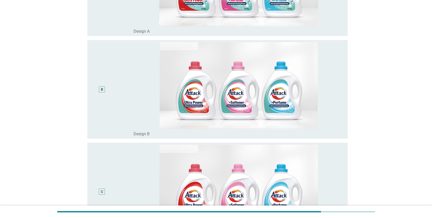
scroll to position [0, 0]
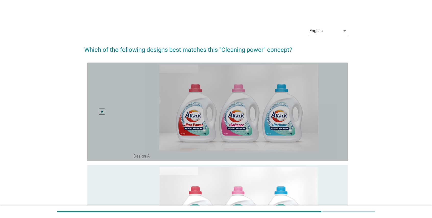
click at [104, 106] on div "A" at bounding box center [101, 112] width 21 height 95
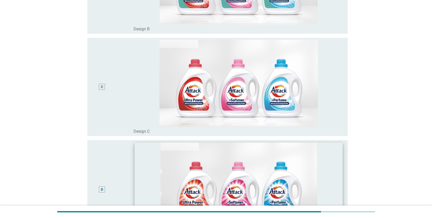
scroll to position [316, 0]
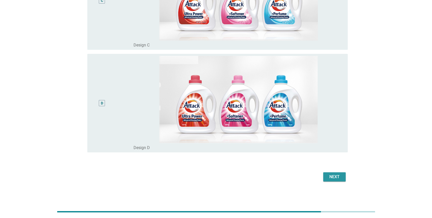
click at [243, 168] on div "Next" at bounding box center [335, 177] width 14 height 6
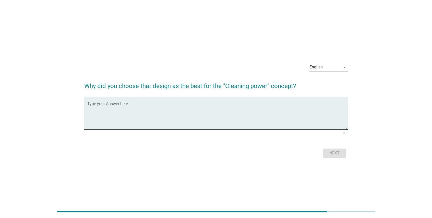
click at [198, 111] on textarea "Type your Answer here" at bounding box center [217, 116] width 261 height 27
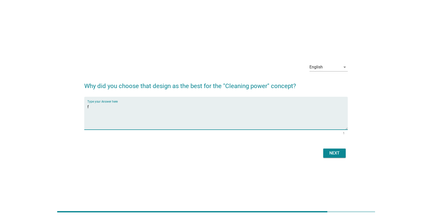
type textarea "f"
click at [243, 152] on div "Next" at bounding box center [335, 153] width 14 height 6
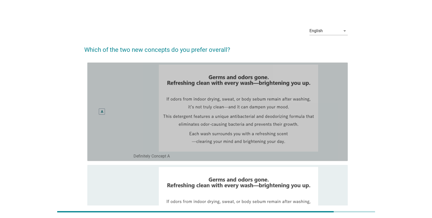
click at [103, 115] on div "A" at bounding box center [101, 112] width 21 height 95
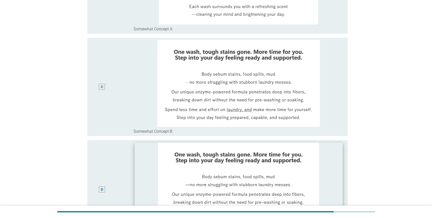
scroll to position [316, 0]
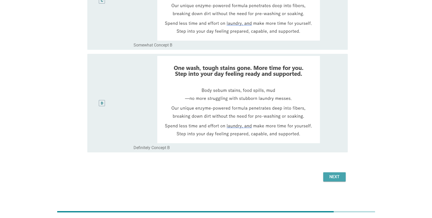
click at [243, 168] on div "Next" at bounding box center [335, 177] width 14 height 6
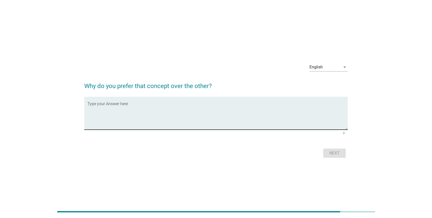
click at [123, 107] on textarea "Type your Answer here" at bounding box center [217, 116] width 261 height 27
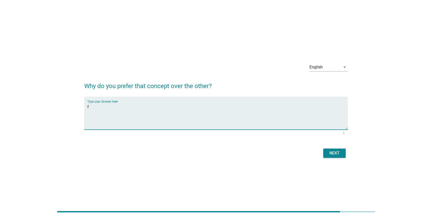
type textarea "f"
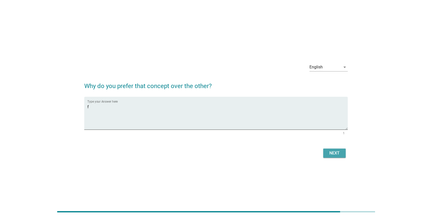
click at [243, 152] on div "Next" at bounding box center [335, 153] width 14 height 6
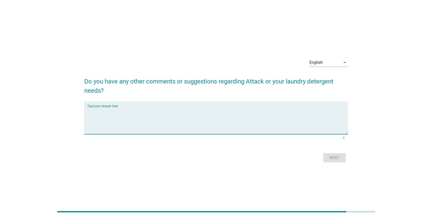
click at [115, 114] on textarea "Type your Answer here" at bounding box center [217, 121] width 261 height 27
type textarea "f"
click at [243, 157] on div "Next" at bounding box center [335, 158] width 14 height 6
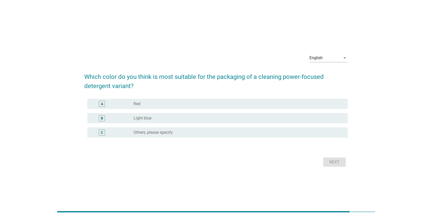
click at [146, 103] on div "radio_button_unchecked Red" at bounding box center [237, 103] width 206 height 5
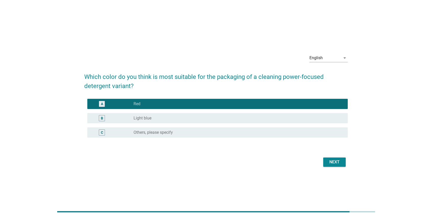
click at [243, 162] on div "Next" at bounding box center [335, 162] width 14 height 6
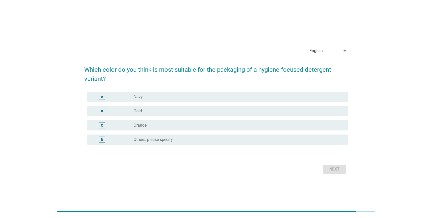
click at [133, 111] on div "B" at bounding box center [112, 111] width 42 height 6
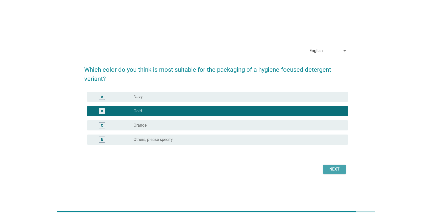
click at [243, 168] on div "Next" at bounding box center [335, 169] width 14 height 6
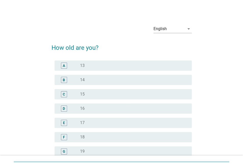
click at [83, 66] on label "13" at bounding box center [82, 65] width 5 height 5
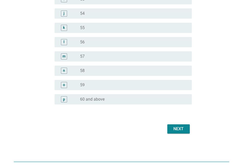
scroll to position [643, 0]
click at [182, 126] on div "Next" at bounding box center [179, 129] width 14 height 6
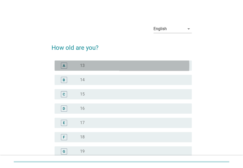
click at [88, 71] on div "A radio_button_unchecked 13" at bounding box center [123, 66] width 137 height 10
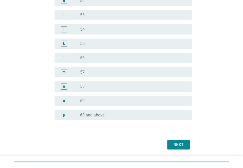
scroll to position [643, 0]
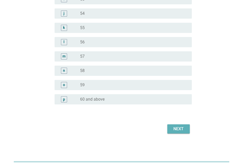
click at [182, 128] on div "Next" at bounding box center [179, 129] width 14 height 6
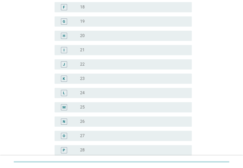
scroll to position [204, 0]
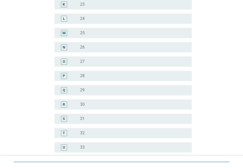
click at [115, 104] on div "radio_button_unchecked 30" at bounding box center [132, 104] width 104 height 5
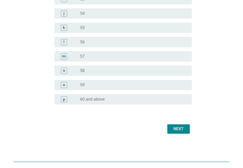
scroll to position [643, 0]
click at [176, 129] on div "Next" at bounding box center [179, 129] width 14 height 6
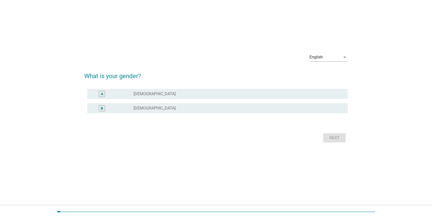
scroll to position [0, 0]
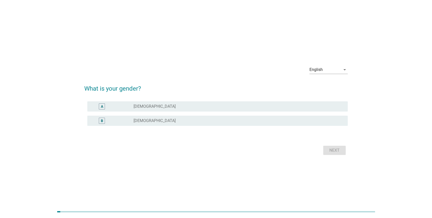
drag, startPoint x: 213, startPoint y: 121, endPoint x: 226, endPoint y: 123, distance: 12.7
click at [213, 121] on div "radio_button_unchecked [DEMOGRAPHIC_DATA]" at bounding box center [237, 120] width 206 height 5
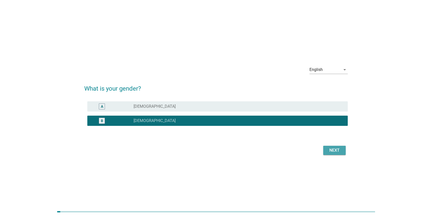
click at [243, 149] on div "Next" at bounding box center [335, 150] width 14 height 6
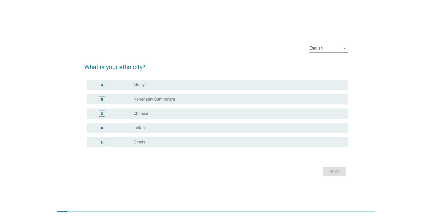
click at [170, 113] on div "radio_button_unchecked Chinese" at bounding box center [237, 113] width 206 height 5
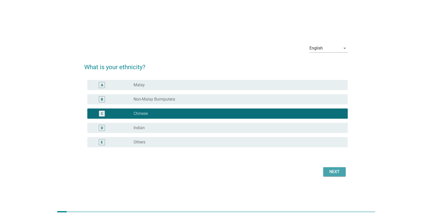
click at [243, 168] on div "Next" at bounding box center [335, 172] width 14 height 6
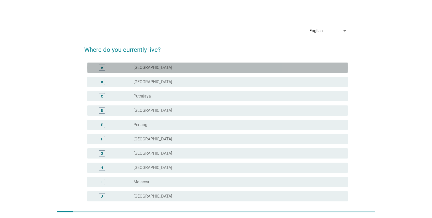
drag, startPoint x: 164, startPoint y: 69, endPoint x: 189, endPoint y: 79, distance: 27.0
click at [164, 69] on div "radio_button_unchecked [GEOGRAPHIC_DATA]" at bounding box center [237, 67] width 206 height 5
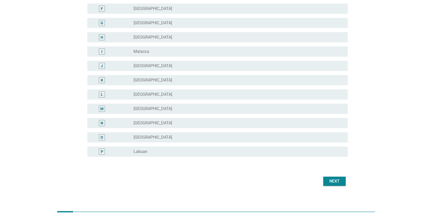
scroll to position [135, 0]
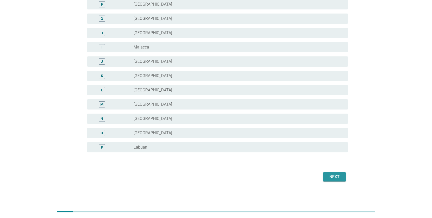
click at [243, 168] on button "Next" at bounding box center [334, 176] width 22 height 9
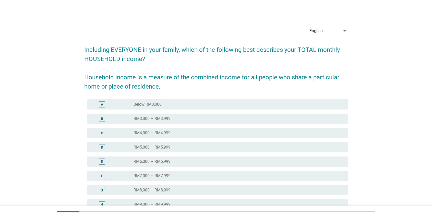
scroll to position [72, 0]
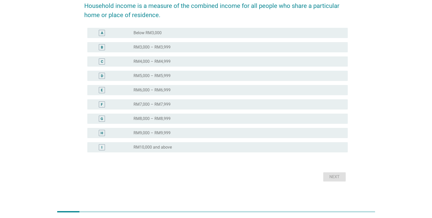
click at [171, 105] on div "radio_button_unchecked RM7,000 – RM7,999" at bounding box center [237, 104] width 206 height 5
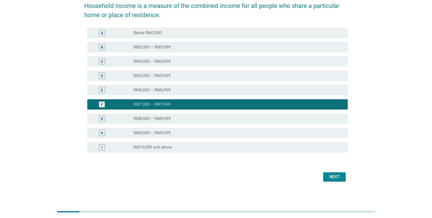
click at [243, 168] on div "Next" at bounding box center [335, 177] width 14 height 6
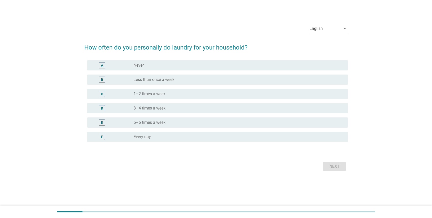
scroll to position [0, 0]
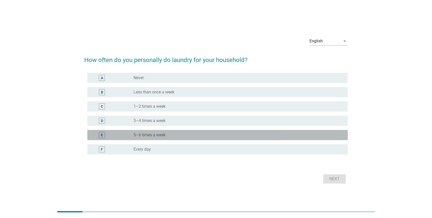
click at [172, 134] on div "radio_button_unchecked 5–6 times a week" at bounding box center [237, 135] width 206 height 5
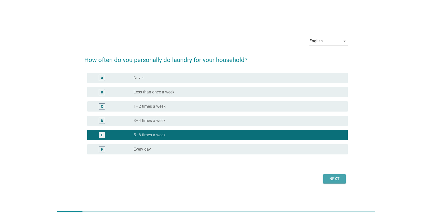
click at [243, 168] on div "Next" at bounding box center [335, 179] width 14 height 6
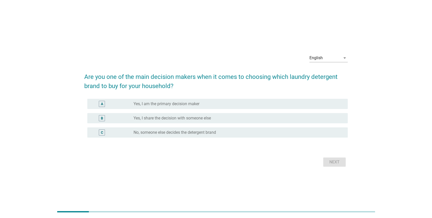
click at [168, 103] on label "Yes, I am the primary decision maker" at bounding box center [167, 103] width 66 height 5
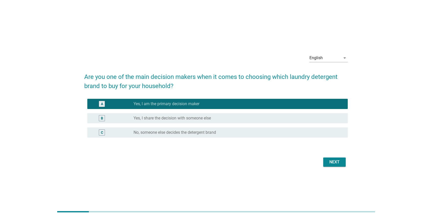
click at [243, 164] on div "Next" at bounding box center [335, 162] width 14 height 6
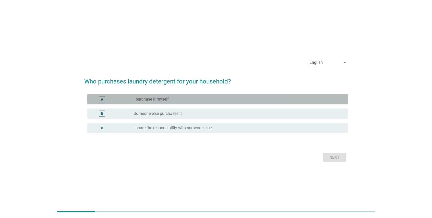
click at [158, 101] on label "I purchase it myself" at bounding box center [151, 99] width 35 height 5
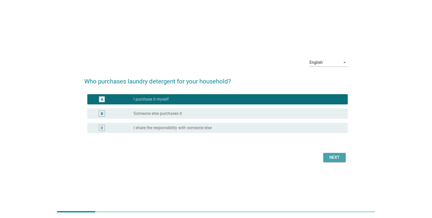
click at [243, 159] on div "Next" at bounding box center [335, 158] width 14 height 6
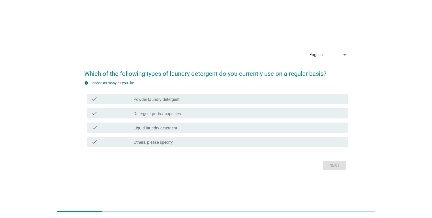
click at [166, 100] on label "Powder laundry detergent" at bounding box center [157, 99] width 46 height 5
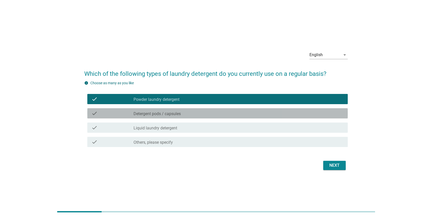
click at [170, 115] on label "Detergent pods / capsules" at bounding box center [157, 113] width 47 height 5
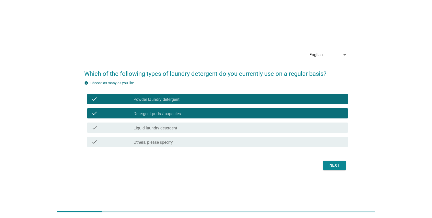
click at [172, 127] on label "Liquid laundry detergent" at bounding box center [156, 128] width 44 height 5
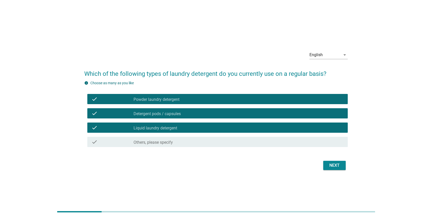
click at [243, 163] on div "Next" at bounding box center [335, 165] width 14 height 6
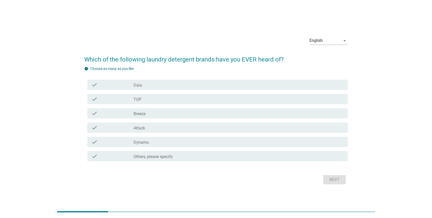
click at [191, 129] on div "check_box_outline_blank Attack" at bounding box center [239, 128] width 210 height 6
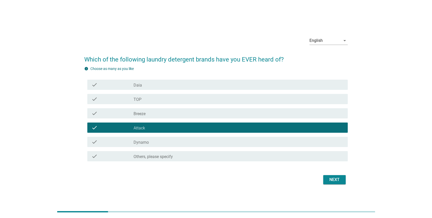
click at [243, 168] on div "Next" at bounding box center [335, 180] width 14 height 6
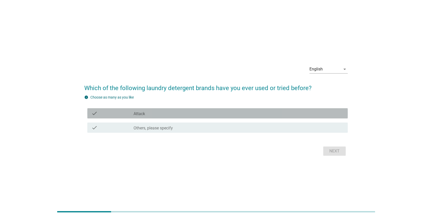
click at [183, 113] on div "check_box_outline_blank Attack" at bounding box center [239, 113] width 210 height 6
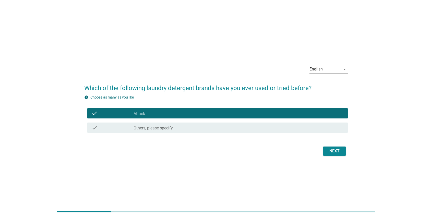
click at [243, 150] on div "Next" at bounding box center [335, 151] width 14 height 6
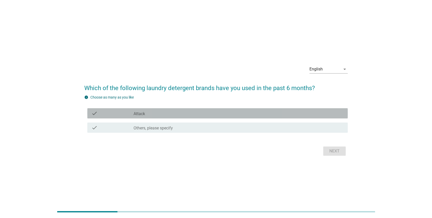
drag, startPoint x: 168, startPoint y: 112, endPoint x: 181, endPoint y: 113, distance: 13.1
click at [168, 112] on div "check_box_outline_blank Attack" at bounding box center [239, 113] width 210 height 6
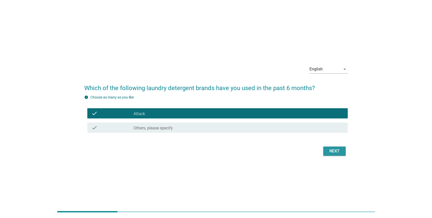
click at [243, 148] on div "Next" at bounding box center [335, 151] width 14 height 6
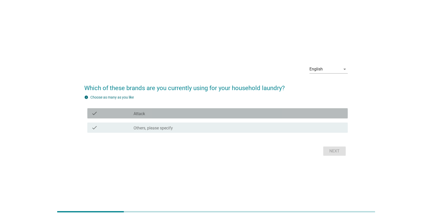
click at [165, 112] on div "check_box_outline_blank Attack" at bounding box center [239, 113] width 210 height 6
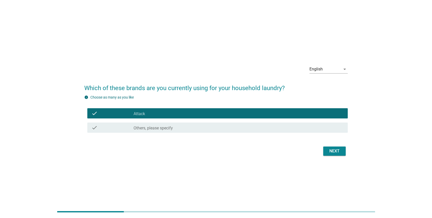
click at [243, 151] on button "Next" at bounding box center [334, 151] width 22 height 9
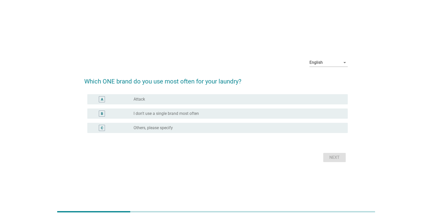
click at [165, 99] on div "radio_button_unchecked Attack" at bounding box center [237, 99] width 206 height 5
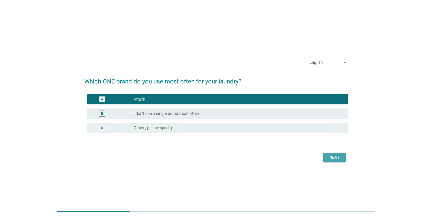
click at [243, 158] on div "Next" at bounding box center [335, 158] width 14 height 6
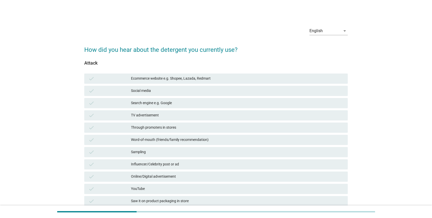
click at [183, 78] on div "Ecommerce website e.g. Shopee, Lazada, Redmart" at bounding box center [237, 79] width 213 height 6
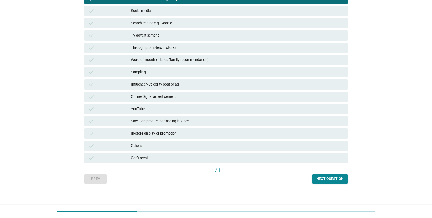
scroll to position [80, 0]
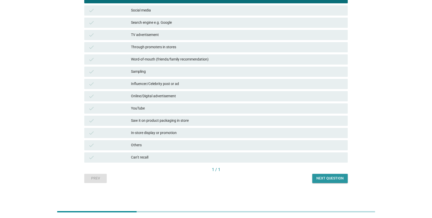
click at [243, 168] on button "Next question" at bounding box center [330, 178] width 36 height 9
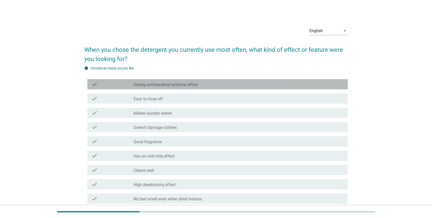
click at [213, 89] on div "check check_box_outline_blank Strong anti-bacterial/antiviral effect" at bounding box center [217, 84] width 261 height 10
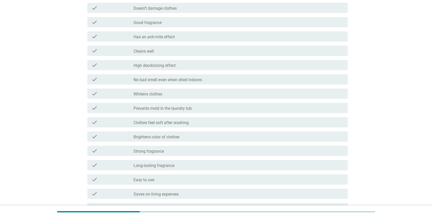
scroll to position [203, 0]
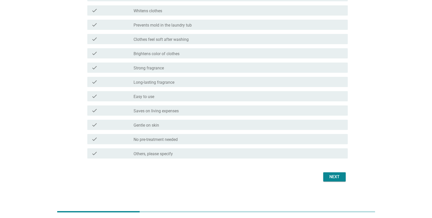
click at [243, 168] on div "Next" at bounding box center [335, 177] width 14 height 6
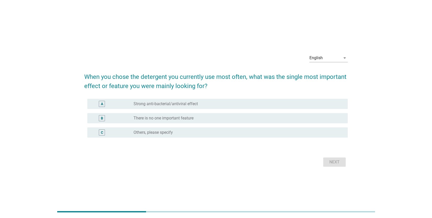
click at [172, 103] on label "Strong anti-bacterial/antiviral effect" at bounding box center [166, 103] width 64 height 5
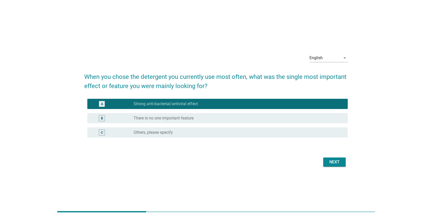
click at [243, 159] on div "Next" at bounding box center [335, 162] width 14 height 6
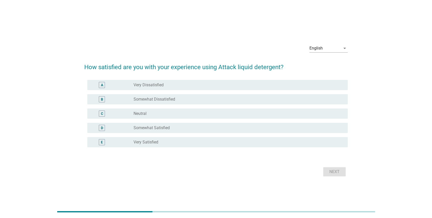
click at [173, 86] on div "radio_button_unchecked Very Dissatisfied" at bounding box center [237, 85] width 206 height 5
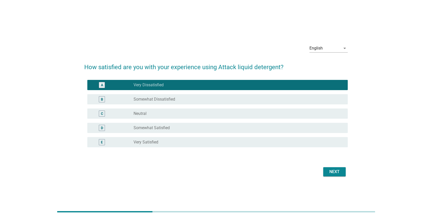
click at [243, 168] on div "Next" at bounding box center [335, 172] width 14 height 6
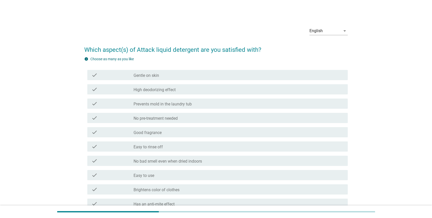
click at [160, 73] on div "check_box_outline_blank Gentle on skin" at bounding box center [239, 75] width 210 height 6
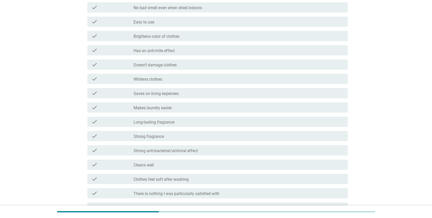
scroll to position [204, 0]
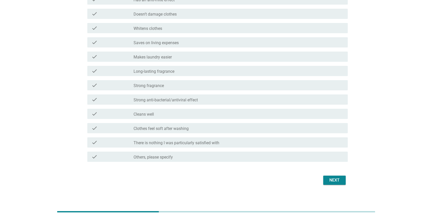
click at [243, 168] on div "Next" at bounding box center [335, 180] width 14 height 6
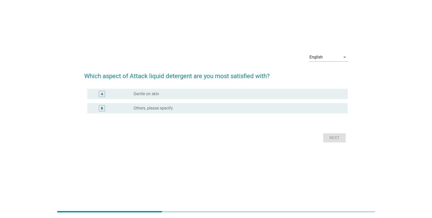
scroll to position [0, 0]
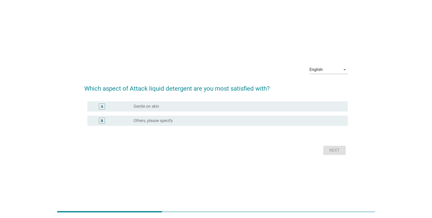
click at [202, 108] on div "radio_button_unchecked Gentle on skin" at bounding box center [237, 106] width 206 height 5
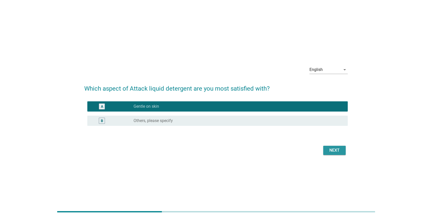
click at [243, 151] on div "Next" at bounding box center [335, 150] width 14 height 6
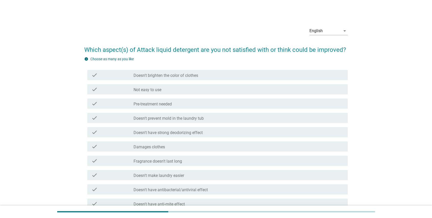
click at [160, 89] on label "Not easy to use" at bounding box center [148, 89] width 28 height 5
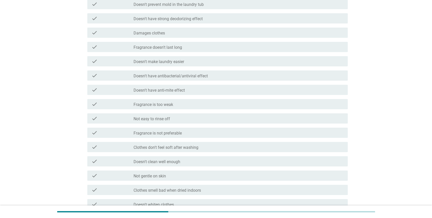
scroll to position [204, 0]
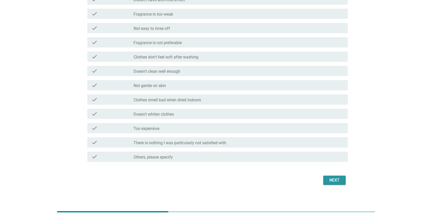
click at [243, 168] on div "Next" at bounding box center [335, 180] width 14 height 6
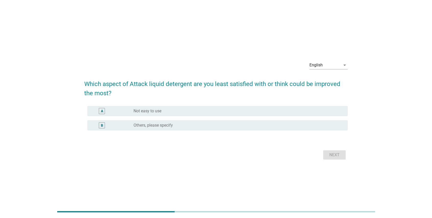
click at [184, 117] on div "A radio_button_unchecked Not easy to use" at bounding box center [216, 111] width 264 height 14
click at [241, 113] on div "radio_button_unchecked Not easy to use" at bounding box center [237, 111] width 206 height 5
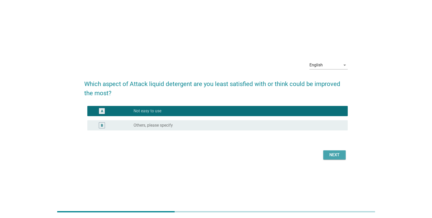
click at [243, 154] on div "Next" at bounding box center [335, 155] width 14 height 6
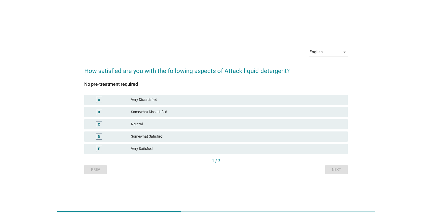
click at [156, 99] on div "Very Dissatisfied" at bounding box center [237, 100] width 213 height 6
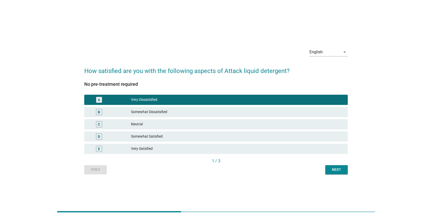
click at [243, 168] on div "Next" at bounding box center [337, 169] width 14 height 5
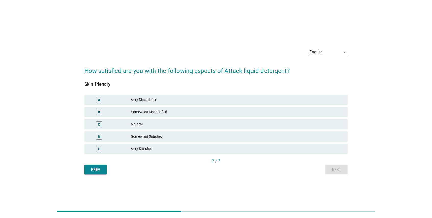
click at [176, 103] on div "A Very Dissatisfied" at bounding box center [216, 100] width 264 height 10
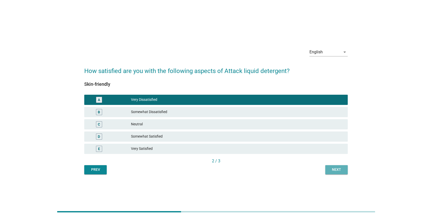
click at [243, 168] on div "Next" at bounding box center [337, 169] width 14 height 5
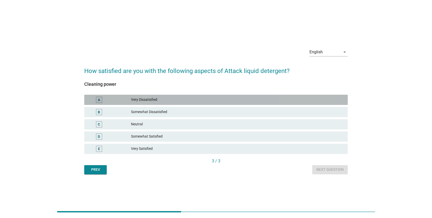
click at [180, 101] on div "Very Dissatisfied" at bounding box center [237, 100] width 213 height 6
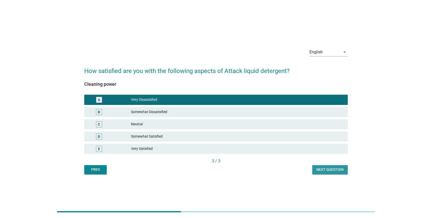
click at [243, 168] on div "Next question" at bounding box center [330, 169] width 27 height 5
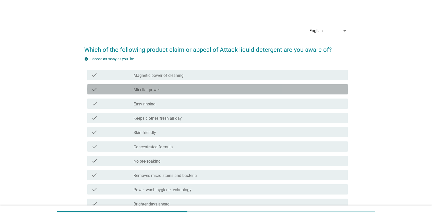
drag, startPoint x: 168, startPoint y: 90, endPoint x: 176, endPoint y: 91, distance: 8.8
click at [166, 89] on div "check_box_outline_blank Micellar power" at bounding box center [239, 89] width 210 height 6
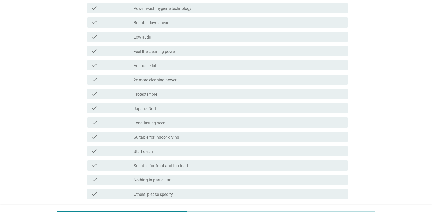
scroll to position [222, 0]
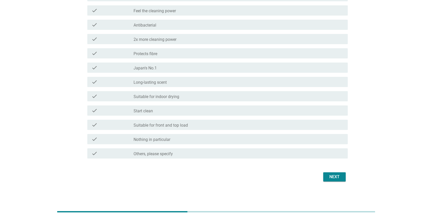
click at [243, 168] on button "Next" at bounding box center [334, 176] width 22 height 9
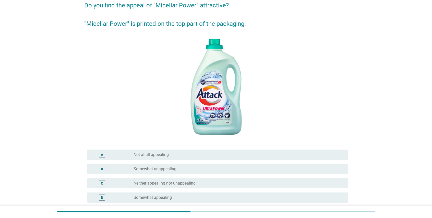
scroll to position [109, 0]
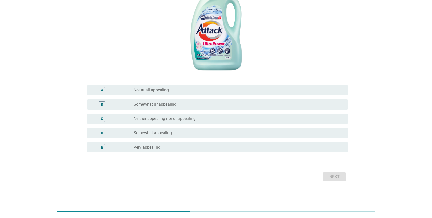
click at [212, 104] on div "radio_button_unchecked Somewhat unappealing" at bounding box center [237, 104] width 206 height 5
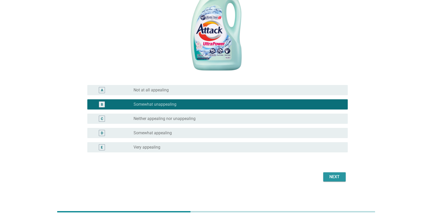
click at [243, 168] on div "Next" at bounding box center [335, 177] width 14 height 6
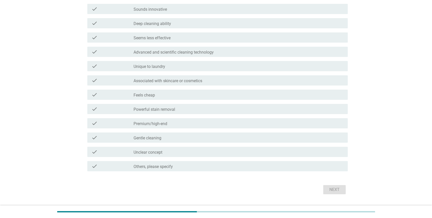
scroll to position [0, 0]
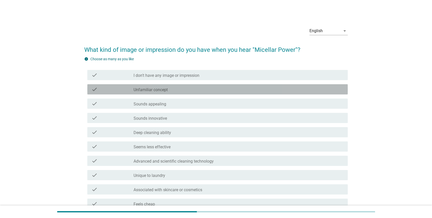
click at [181, 91] on div "check_box_outline_blank Unfamiliar concept" at bounding box center [239, 89] width 210 height 6
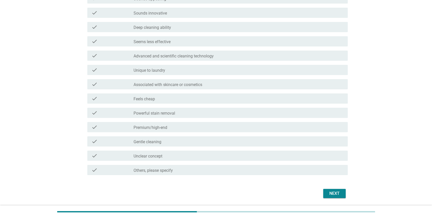
scroll to position [122, 0]
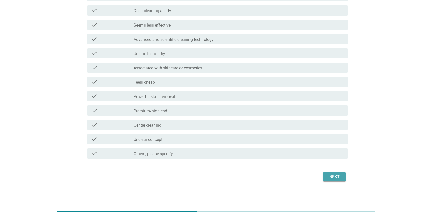
click at [243, 168] on div "Next" at bounding box center [335, 177] width 14 height 6
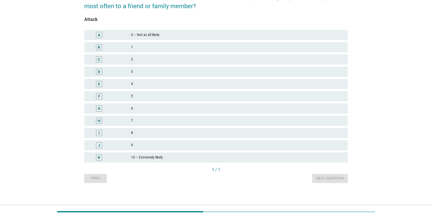
scroll to position [0, 0]
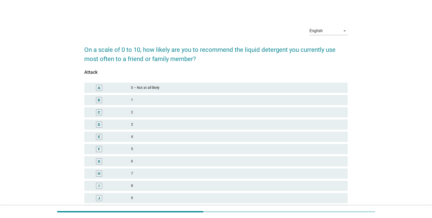
click at [184, 110] on div "2" at bounding box center [237, 112] width 213 height 6
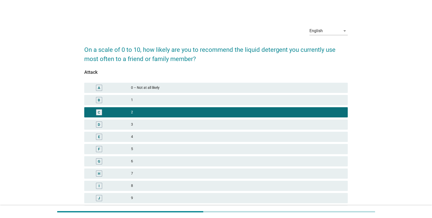
scroll to position [53, 0]
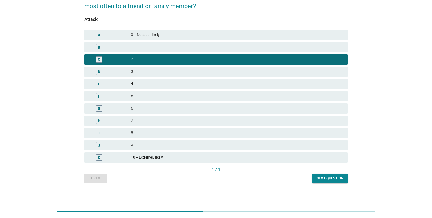
click at [243, 168] on div "Next question" at bounding box center [330, 178] width 27 height 5
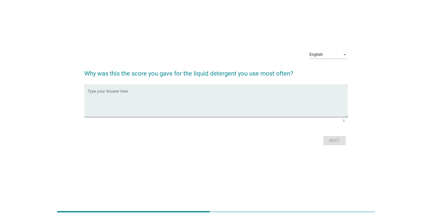
scroll to position [0, 0]
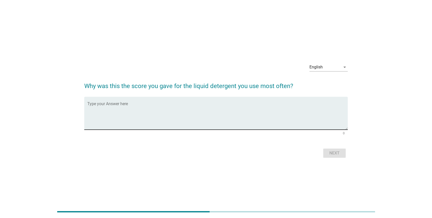
click at [203, 106] on textarea "Type your Answer here" at bounding box center [217, 116] width 261 height 27
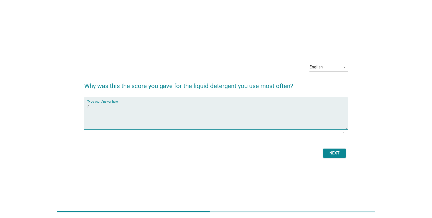
type textarea "f"
click at [243, 152] on div "Next" at bounding box center [335, 153] width 14 height 6
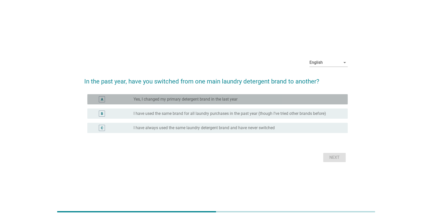
click at [179, 102] on div "radio_button_unchecked Yes, I changed my primary detergent brand in the last ye…" at bounding box center [239, 99] width 210 height 6
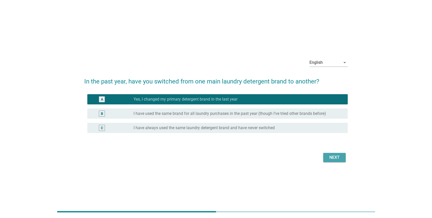
click at [243, 160] on div "Next" at bounding box center [335, 158] width 14 height 6
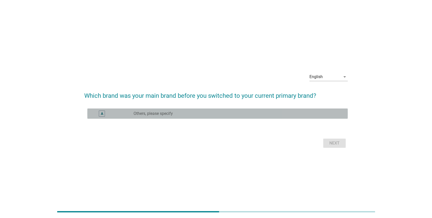
click at [205, 112] on div "radio_button_unchecked Others, please specify" at bounding box center [237, 113] width 206 height 5
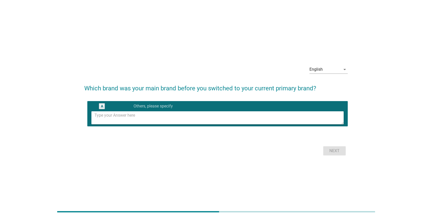
click at [243, 120] on textarea at bounding box center [219, 117] width 249 height 13
type textarea "a"
click at [243, 149] on div "Next" at bounding box center [335, 151] width 14 height 6
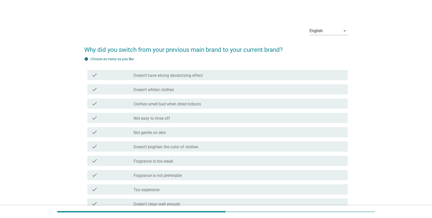
click at [190, 75] on label "Doesn't have strong deodorizing effect" at bounding box center [168, 75] width 69 height 5
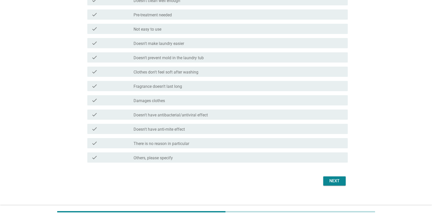
scroll to position [204, 0]
click at [243, 168] on div "Next" at bounding box center [335, 180] width 14 height 6
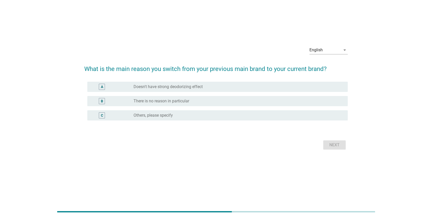
scroll to position [0, 0]
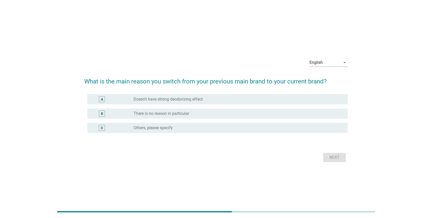
click at [237, 99] on div "radio_button_unchecked Doesn't have strong deodorizing effect" at bounding box center [237, 99] width 206 height 5
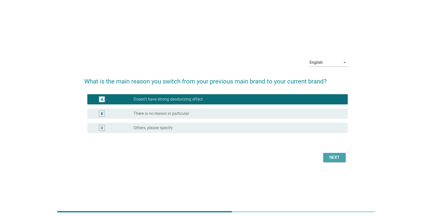
click at [243, 159] on div "Next" at bounding box center [335, 158] width 14 height 6
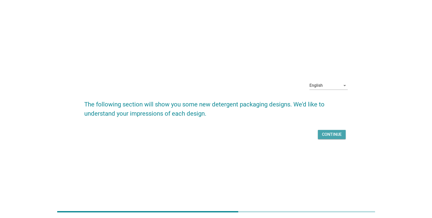
click at [243, 135] on div "Continue" at bounding box center [332, 135] width 20 height 6
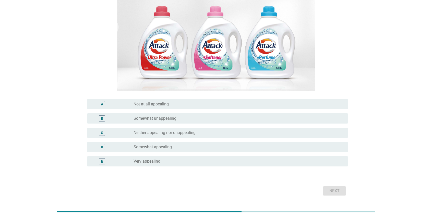
scroll to position [77, 0]
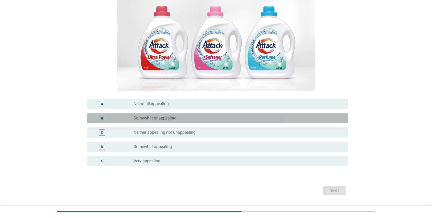
click at [162, 117] on label "Somewhat unappealing" at bounding box center [155, 118] width 43 height 5
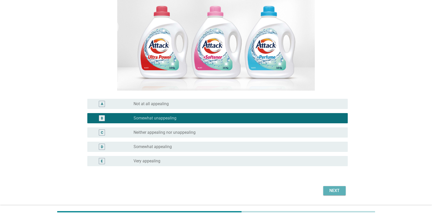
drag, startPoint x: 335, startPoint y: 192, endPoint x: 337, endPoint y: 188, distance: 4.4
click at [243, 168] on div "Next" at bounding box center [335, 191] width 14 height 6
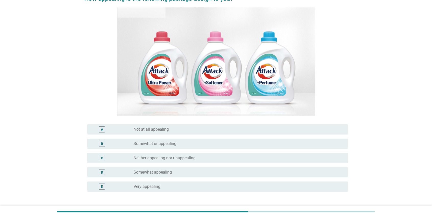
scroll to position [90, 0]
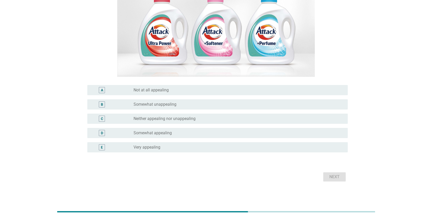
drag, startPoint x: 261, startPoint y: 90, endPoint x: 309, endPoint y: 121, distance: 57.0
click at [243, 90] on div "radio_button_unchecked Not at all appealing" at bounding box center [237, 90] width 206 height 5
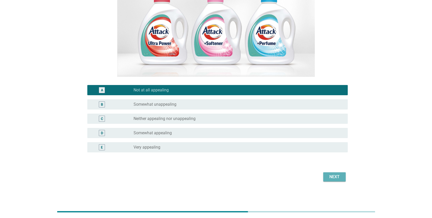
click at [243, 168] on div "Next" at bounding box center [335, 177] width 14 height 6
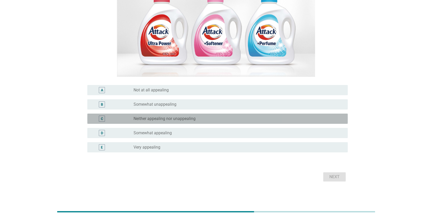
click at [243, 119] on div "radio_button_unchecked Neither appealing nor unappealing" at bounding box center [237, 118] width 206 height 5
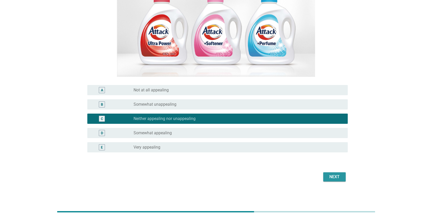
drag, startPoint x: 336, startPoint y: 176, endPoint x: 347, endPoint y: 168, distance: 13.8
click at [243, 168] on div "Next" at bounding box center [335, 177] width 14 height 6
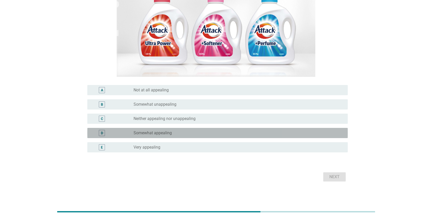
click at [243, 130] on div "radio_button_unchecked Somewhat appealing" at bounding box center [239, 133] width 210 height 6
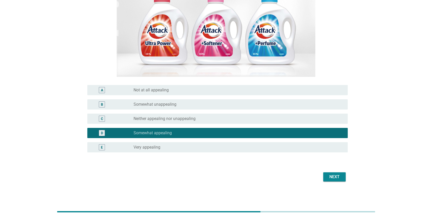
click at [243, 168] on button "Next" at bounding box center [334, 176] width 22 height 9
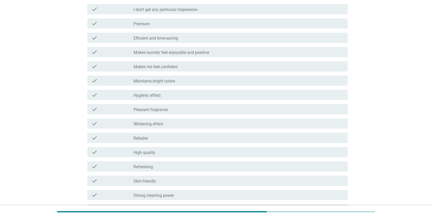
click at [226, 110] on div "check_box_outline_blank Pleasant fragrance" at bounding box center [239, 109] width 210 height 6
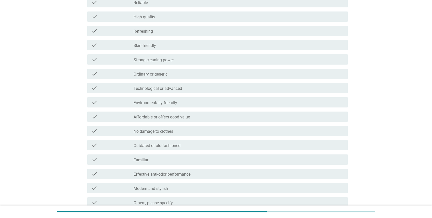
scroll to position [364, 0]
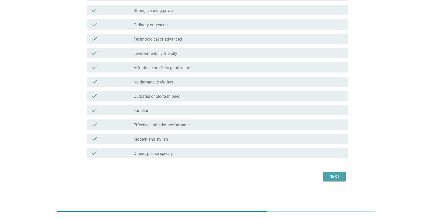
click at [243, 168] on button "Next" at bounding box center [334, 176] width 22 height 9
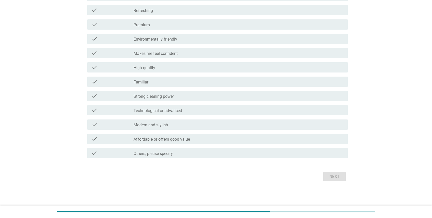
scroll to position [0, 0]
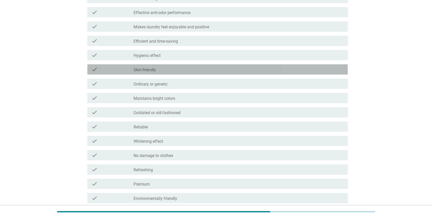
drag, startPoint x: 207, startPoint y: 68, endPoint x: 249, endPoint y: 89, distance: 46.7
click at [206, 68] on div "check_box_outline_blank Skin-friendly" at bounding box center [239, 69] width 210 height 6
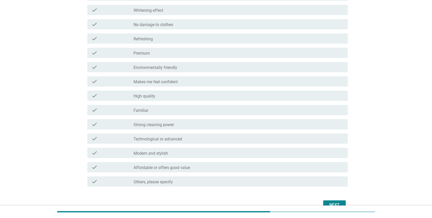
scroll to position [364, 0]
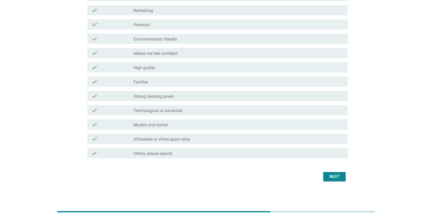
click at [243, 168] on div "Next" at bounding box center [335, 177] width 14 height 6
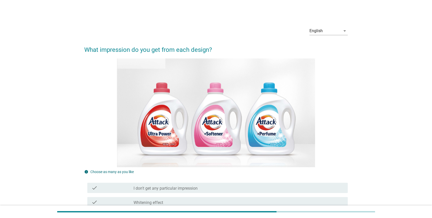
click at [204, 168] on div "check_box_outline_blank I don't get any particular impression" at bounding box center [239, 188] width 210 height 6
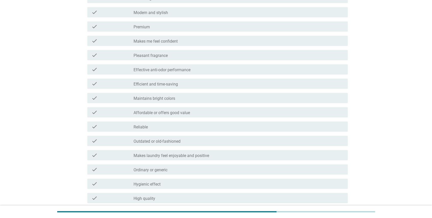
scroll to position [364, 0]
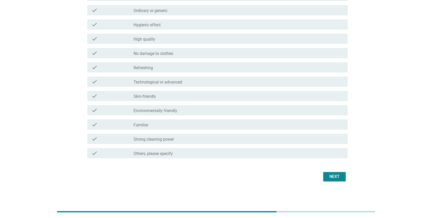
click at [243, 168] on div "Next" at bounding box center [335, 177] width 14 height 6
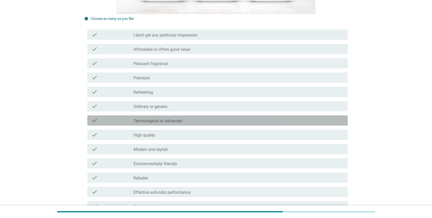
click at [186, 120] on div "check_box_outline_blank Technological or advanced" at bounding box center [239, 121] width 210 height 6
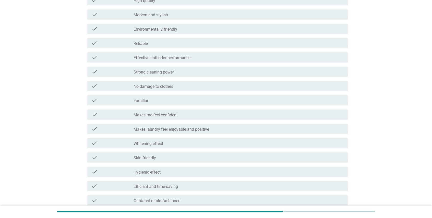
scroll to position [364, 0]
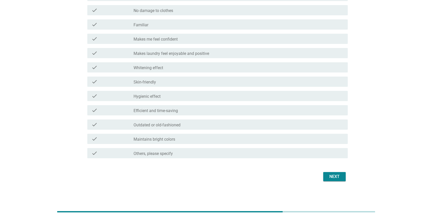
click at [243, 168] on div "Next" at bounding box center [335, 177] width 14 height 6
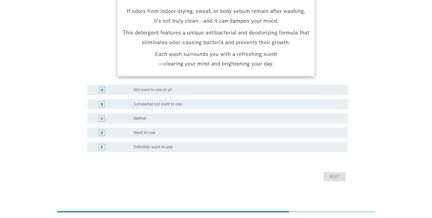
scroll to position [0, 0]
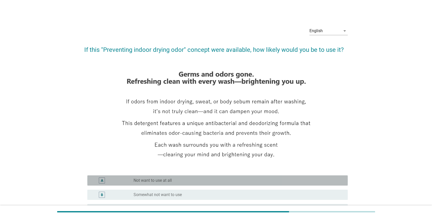
click at [171, 168] on label "Not want to use at all" at bounding box center [153, 180] width 38 height 5
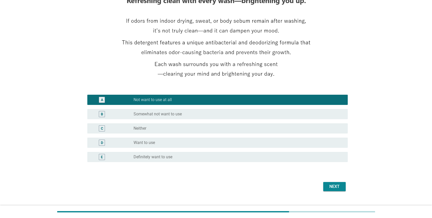
scroll to position [90, 0]
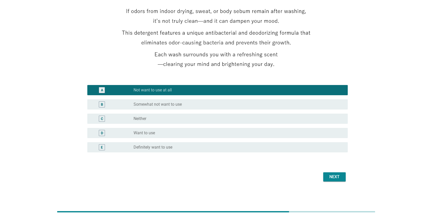
click at [243, 168] on div "Next" at bounding box center [216, 177] width 264 height 12
click at [243, 168] on div "Next" at bounding box center [335, 177] width 14 height 6
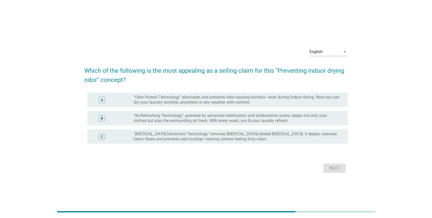
click at [159, 98] on label "“Odor Protect Technology” eliminates and prevents odor-causing bacteria—even du…" at bounding box center [237, 100] width 206 height 10
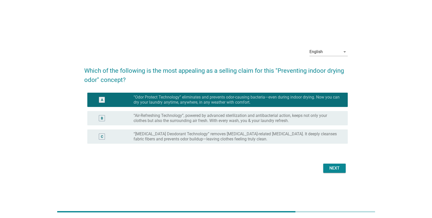
click at [243, 168] on div "Next" at bounding box center [335, 168] width 14 height 6
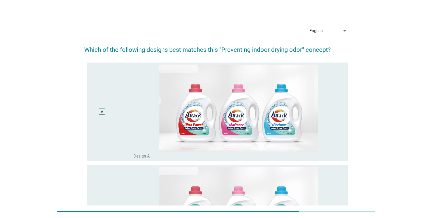
drag, startPoint x: 101, startPoint y: 113, endPoint x: 110, endPoint y: 112, distance: 9.3
click at [100, 113] on div "A" at bounding box center [102, 112] width 6 height 6
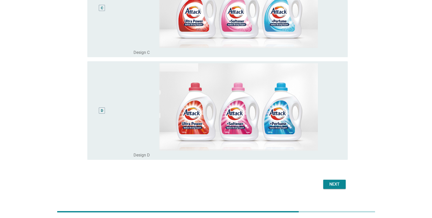
scroll to position [316, 0]
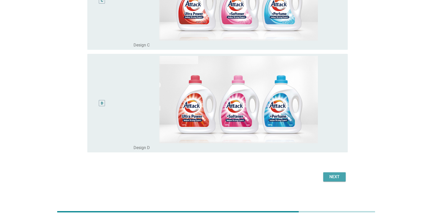
click at [243, 168] on div "Next" at bounding box center [335, 177] width 14 height 6
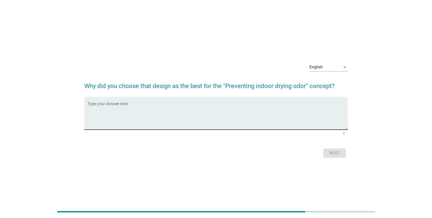
click at [198, 103] on textarea "Type your Answer here" at bounding box center [217, 116] width 261 height 27
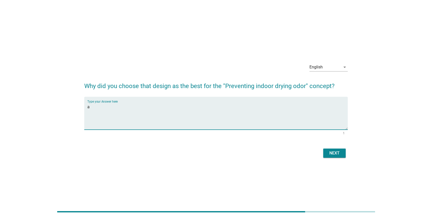
type textarea "a"
click at [243, 149] on button "Next" at bounding box center [334, 153] width 22 height 9
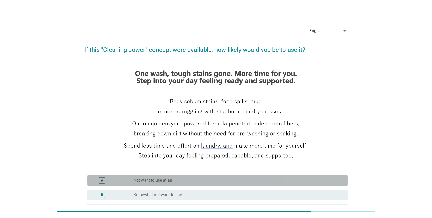
click at [201, 168] on div "radio_button_unchecked Not want to use at all" at bounding box center [237, 180] width 206 height 5
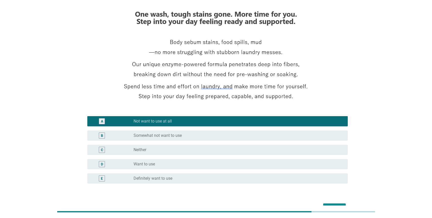
scroll to position [90, 0]
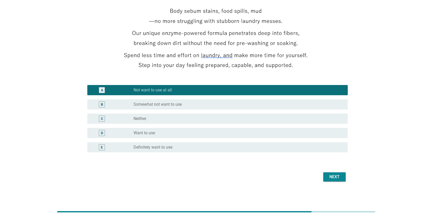
click at [243, 168] on div "Next" at bounding box center [335, 177] width 14 height 6
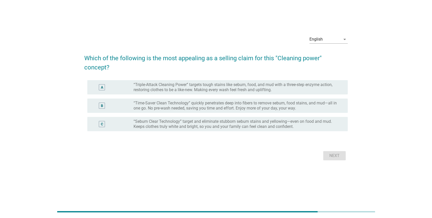
scroll to position [0, 0]
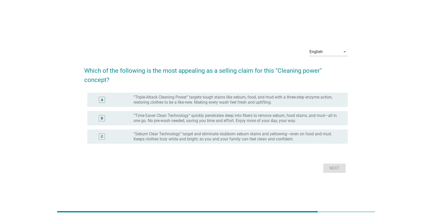
click at [183, 99] on label "“Triple-Attack Cleaning Power” targets tough stains like sebum, food, and mud w…" at bounding box center [237, 100] width 206 height 10
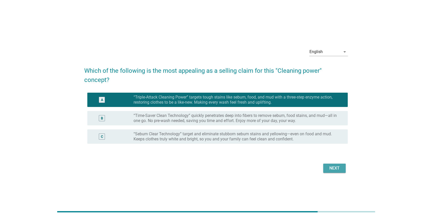
click at [243, 167] on div "Next" at bounding box center [335, 168] width 14 height 6
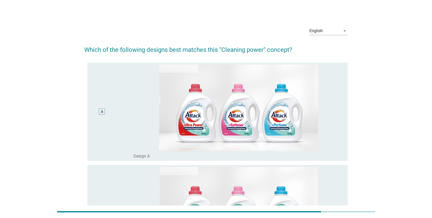
click at [100, 112] on div "A" at bounding box center [102, 112] width 6 height 6
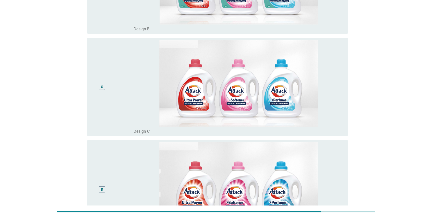
scroll to position [316, 0]
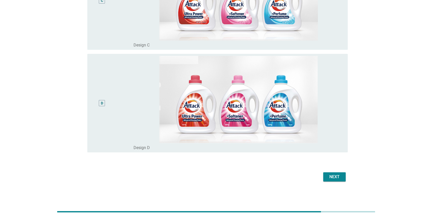
click at [243, 168] on div "Next" at bounding box center [335, 177] width 14 height 6
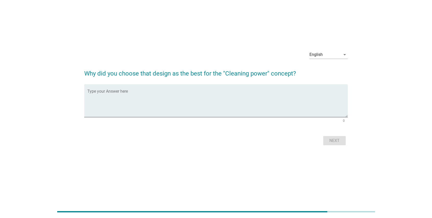
scroll to position [0, 0]
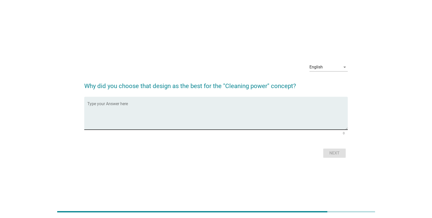
click at [145, 111] on textarea "Type your Answer here" at bounding box center [217, 116] width 261 height 27
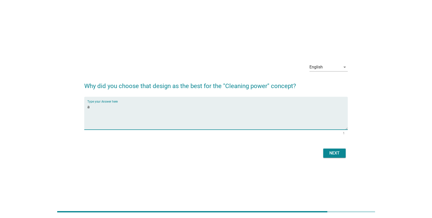
type textarea "a"
click at [243, 153] on button "Next" at bounding box center [334, 153] width 22 height 9
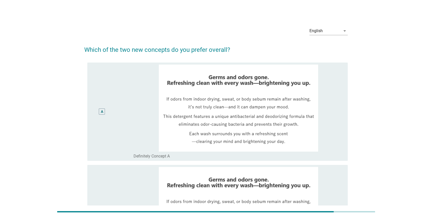
click at [105, 113] on div "A" at bounding box center [102, 112] width 6 height 6
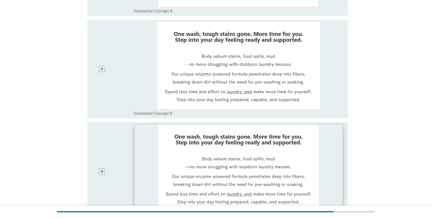
scroll to position [316, 0]
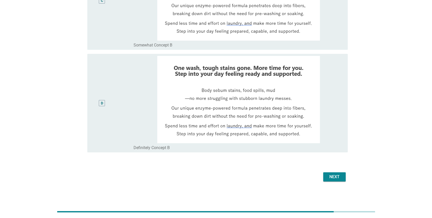
click at [243, 168] on button "Next" at bounding box center [334, 176] width 22 height 9
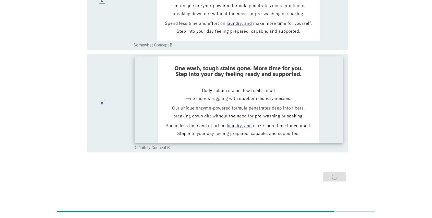
scroll to position [0, 0]
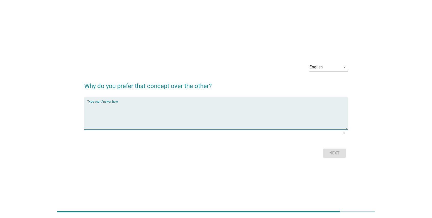
click at [125, 112] on textarea "Type your Answer here" at bounding box center [217, 116] width 261 height 27
type textarea "a"
click at [243, 154] on div "Next" at bounding box center [335, 153] width 14 height 6
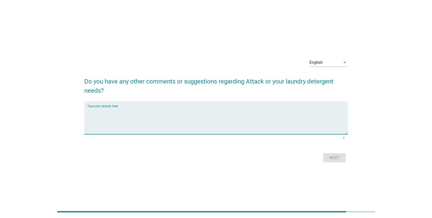
drag, startPoint x: 137, startPoint y: 115, endPoint x: 145, endPoint y: 114, distance: 8.0
click at [136, 115] on textarea "Type your Answer here" at bounding box center [217, 121] width 261 height 27
type textarea "a"
click at [243, 157] on div "Next" at bounding box center [335, 158] width 14 height 6
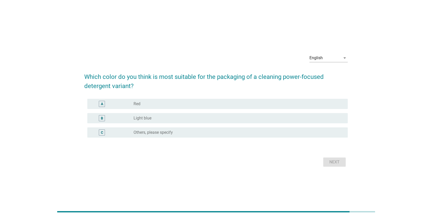
click at [126, 104] on div "A" at bounding box center [112, 104] width 42 height 6
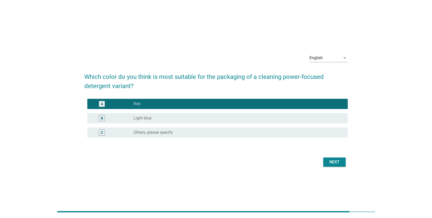
click at [243, 162] on div "Next" at bounding box center [335, 162] width 14 height 6
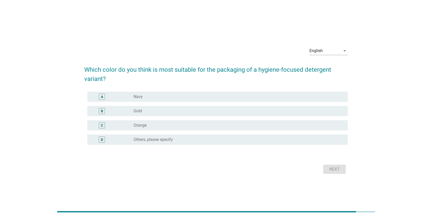
click at [136, 114] on div "radio_button_unchecked Gold" at bounding box center [239, 111] width 210 height 6
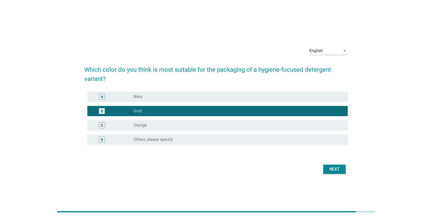
click at [243, 166] on button "Next" at bounding box center [334, 169] width 22 height 9
